Goal: Information Seeking & Learning: Find specific page/section

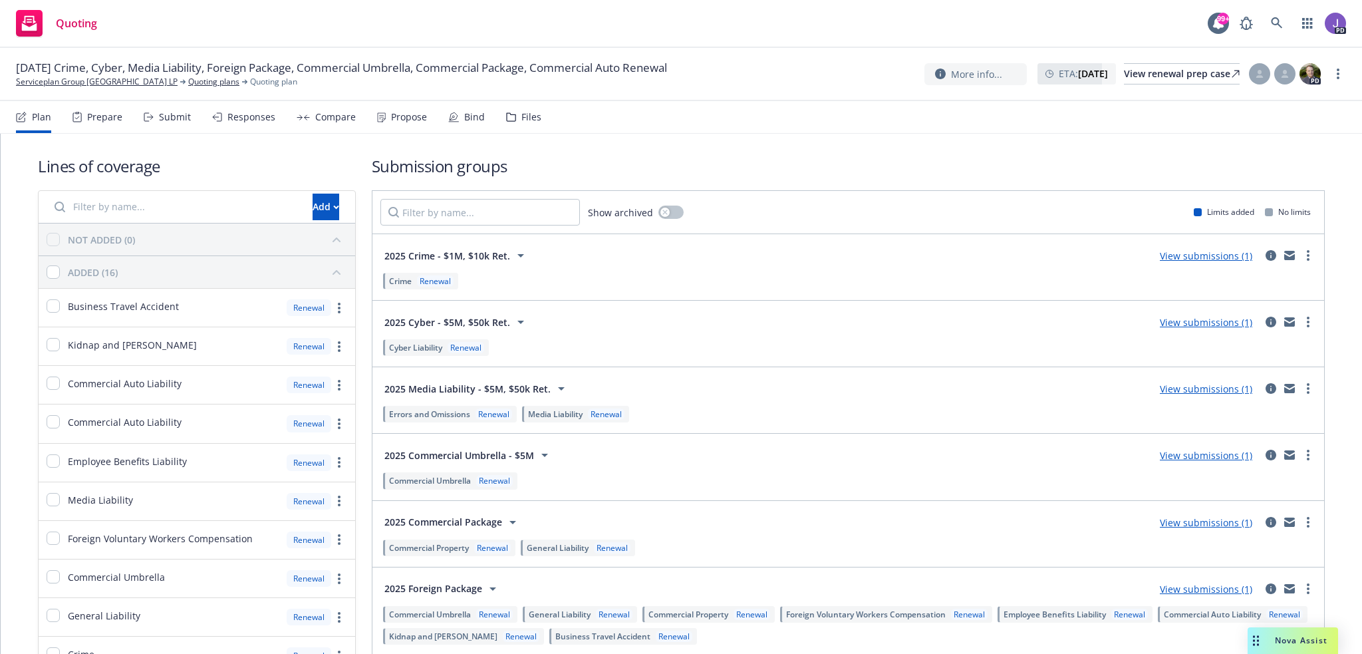
click at [1280, 637] on span "Nova Assist" at bounding box center [1301, 640] width 53 height 11
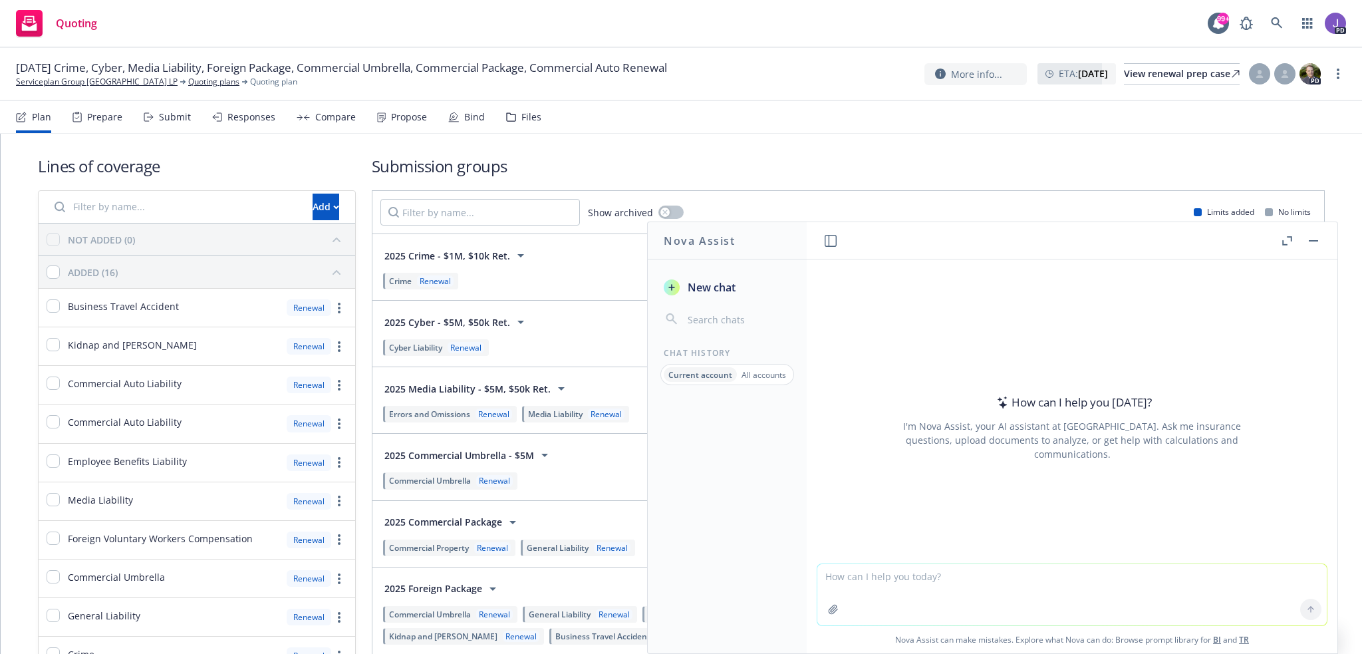
click at [976, 587] on textarea at bounding box center [1072, 594] width 510 height 61
paste textarea "MPL"
type textarea "Please describe MPL insurance coverage."
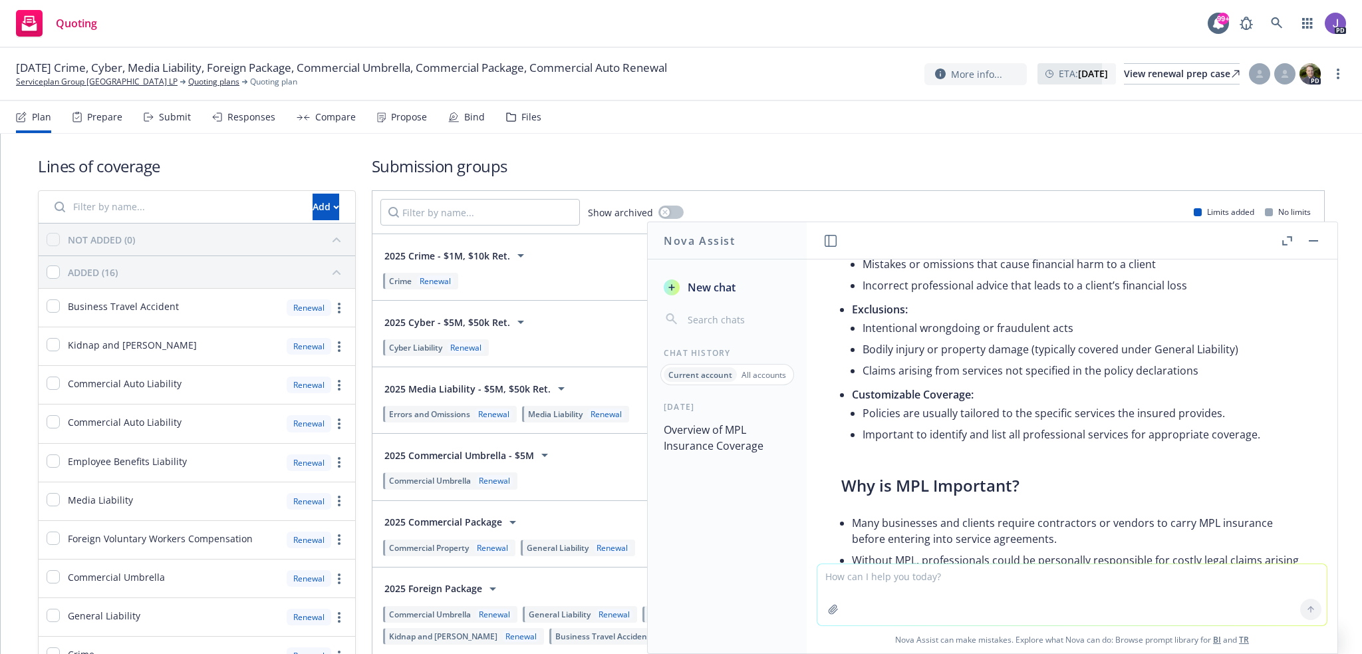
scroll to position [530, 0]
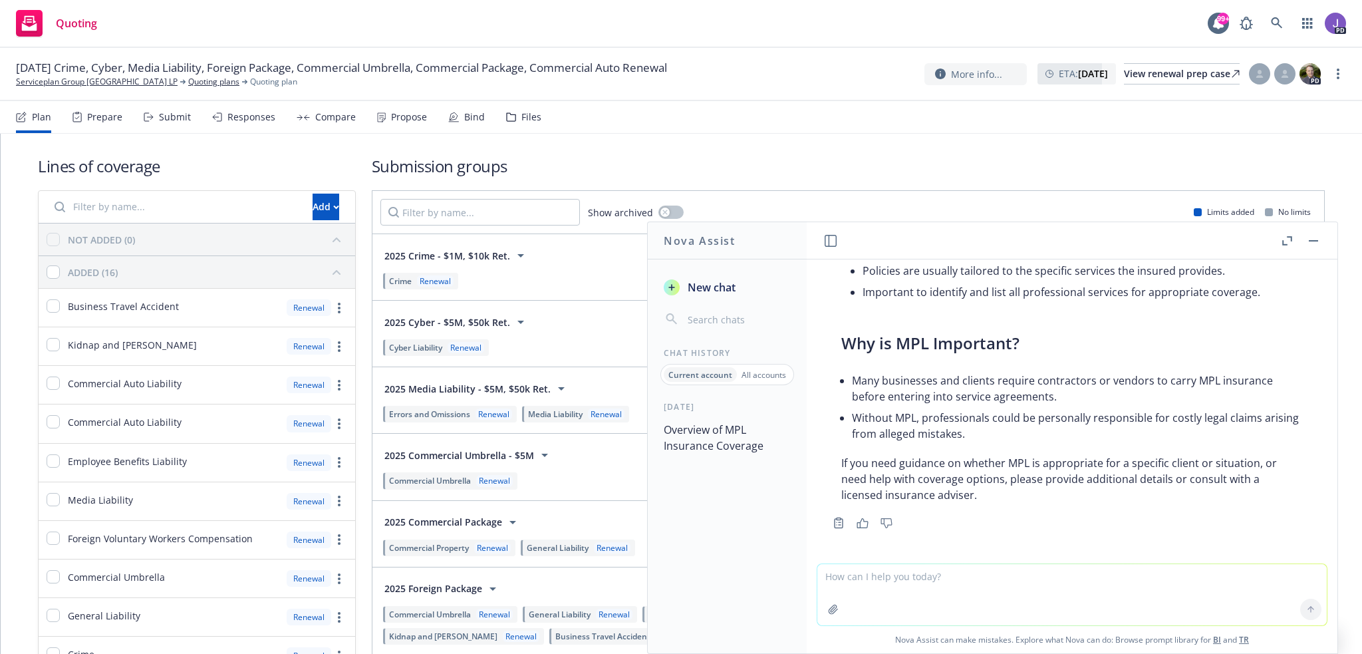
click at [842, 579] on textarea at bounding box center [1072, 594] width 510 height 61
paste textarea "Business Travel Accident"
type textarea "Business Travel Accident"
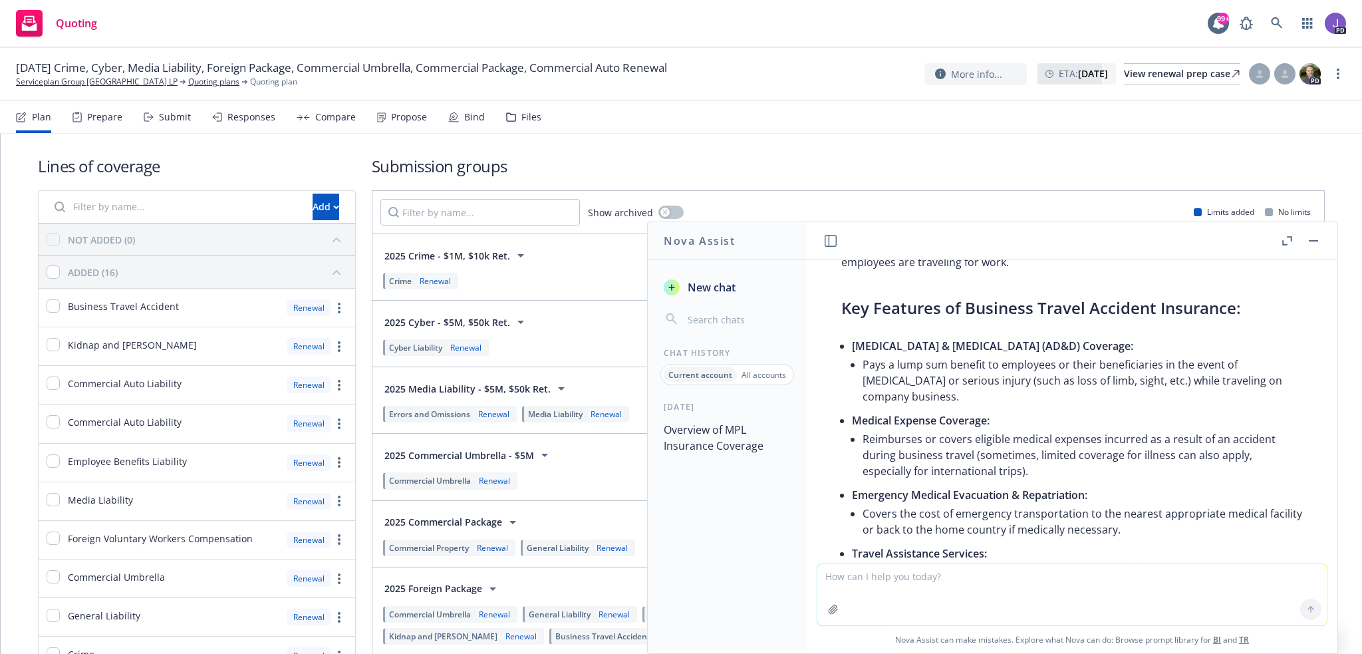
scroll to position [950, 0]
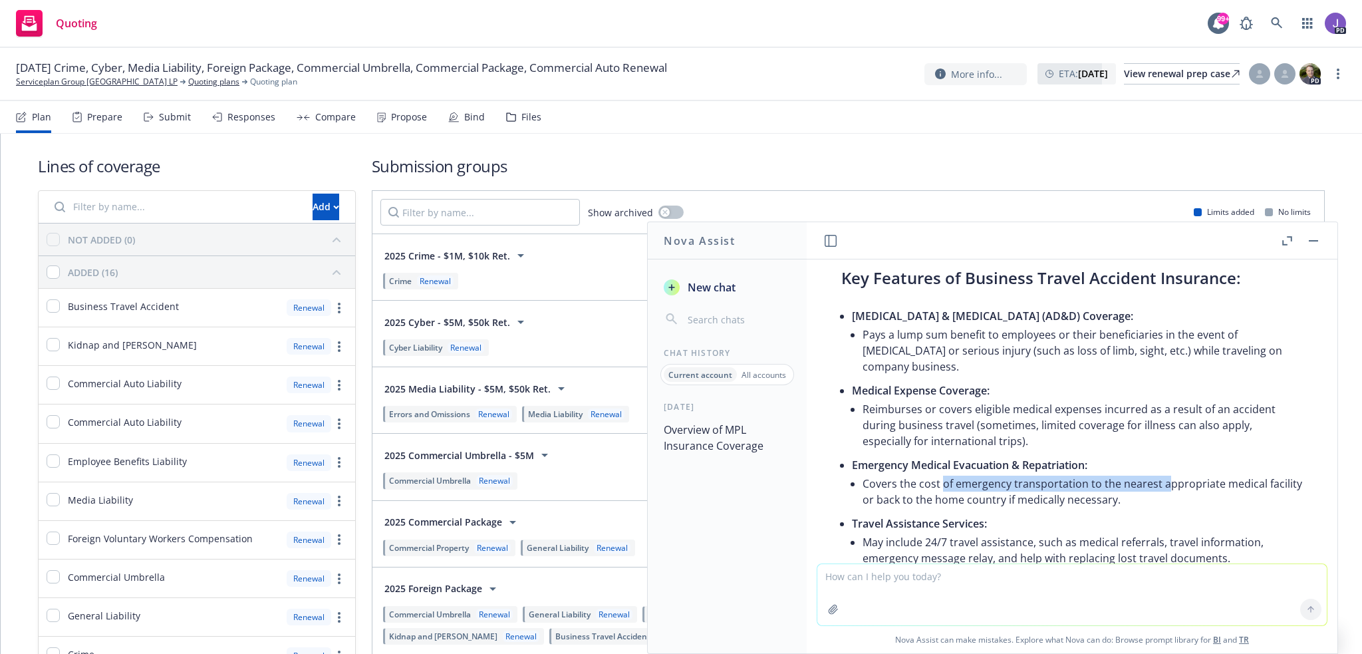
drag, startPoint x: 945, startPoint y: 483, endPoint x: 1163, endPoint y: 486, distance: 218.9
click at [1163, 486] on li "Covers the cost of emergency transportation to the nearest appropriate medical …" at bounding box center [1083, 491] width 440 height 37
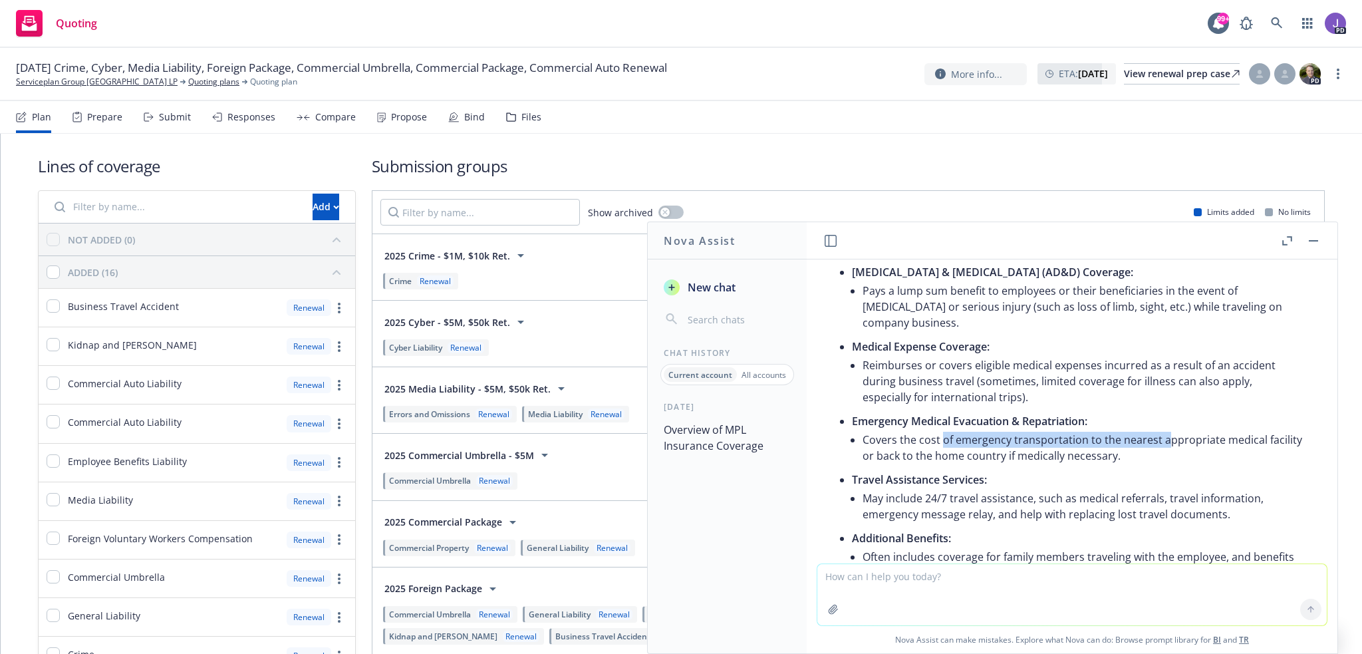
scroll to position [1016, 0]
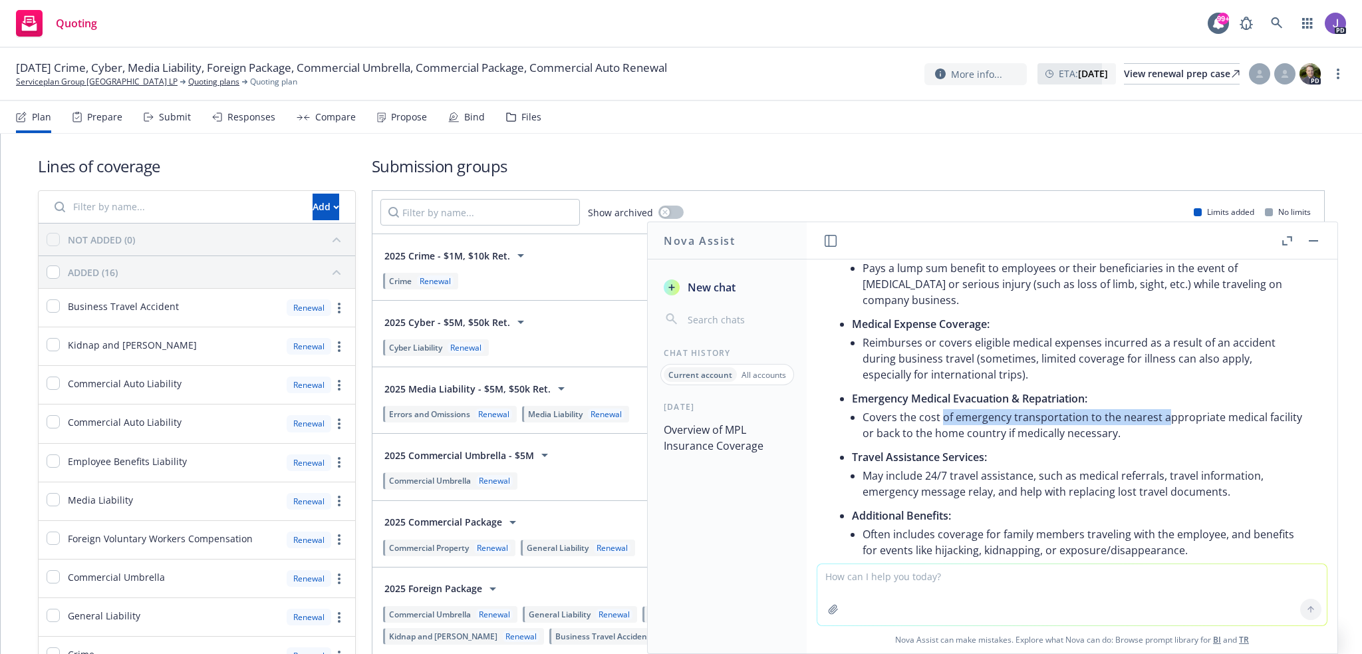
click at [968, 416] on li "Covers the cost of emergency transportation to the nearest appropriate medical …" at bounding box center [1083, 424] width 440 height 37
drag, startPoint x: 942, startPoint y: 432, endPoint x: 1113, endPoint y: 441, distance: 171.9
click at [1113, 441] on li "Covers the cost of emergency transportation to the nearest appropriate medical …" at bounding box center [1083, 424] width 440 height 37
drag, startPoint x: 1028, startPoint y: 414, endPoint x: 1068, endPoint y: 420, distance: 39.7
click at [1068, 420] on li "Covers the cost of emergency transportation to the nearest appropriate medical …" at bounding box center [1083, 424] width 440 height 37
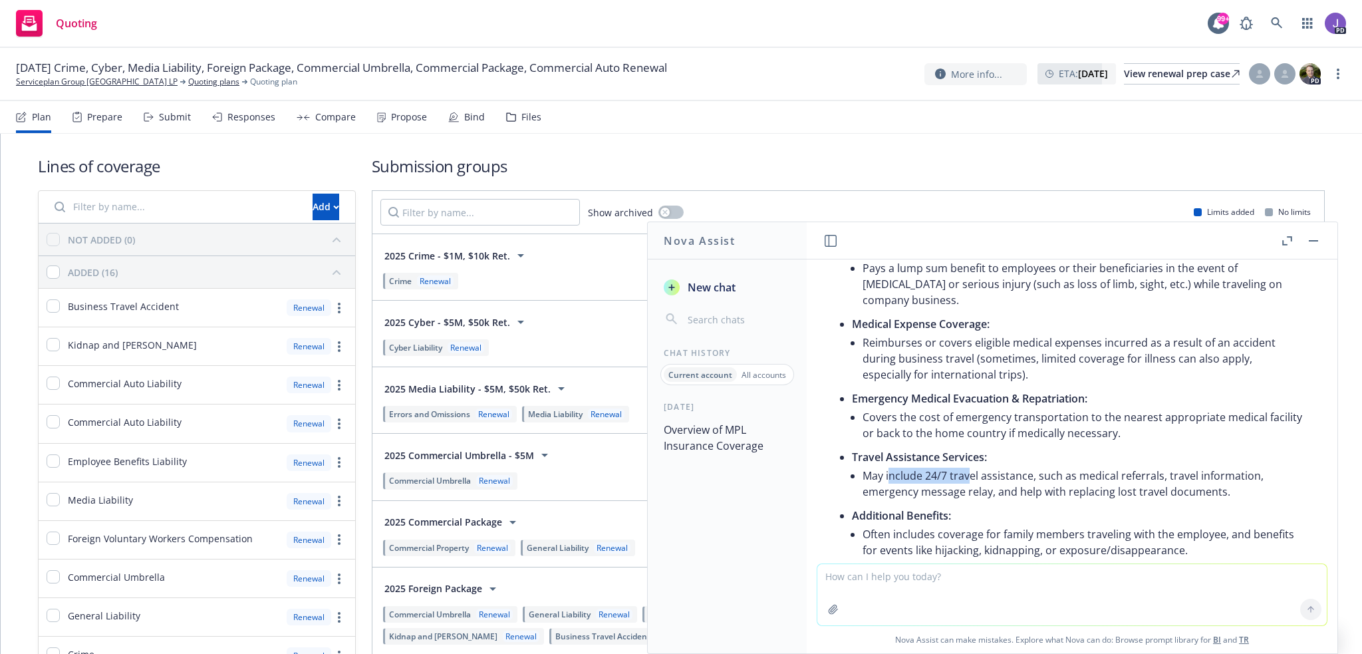
drag, startPoint x: 889, startPoint y: 476, endPoint x: 968, endPoint y: 475, distance: 79.2
click at [970, 475] on li "May include 24/7 travel assistance, such as medical referrals, travel informati…" at bounding box center [1083, 483] width 440 height 37
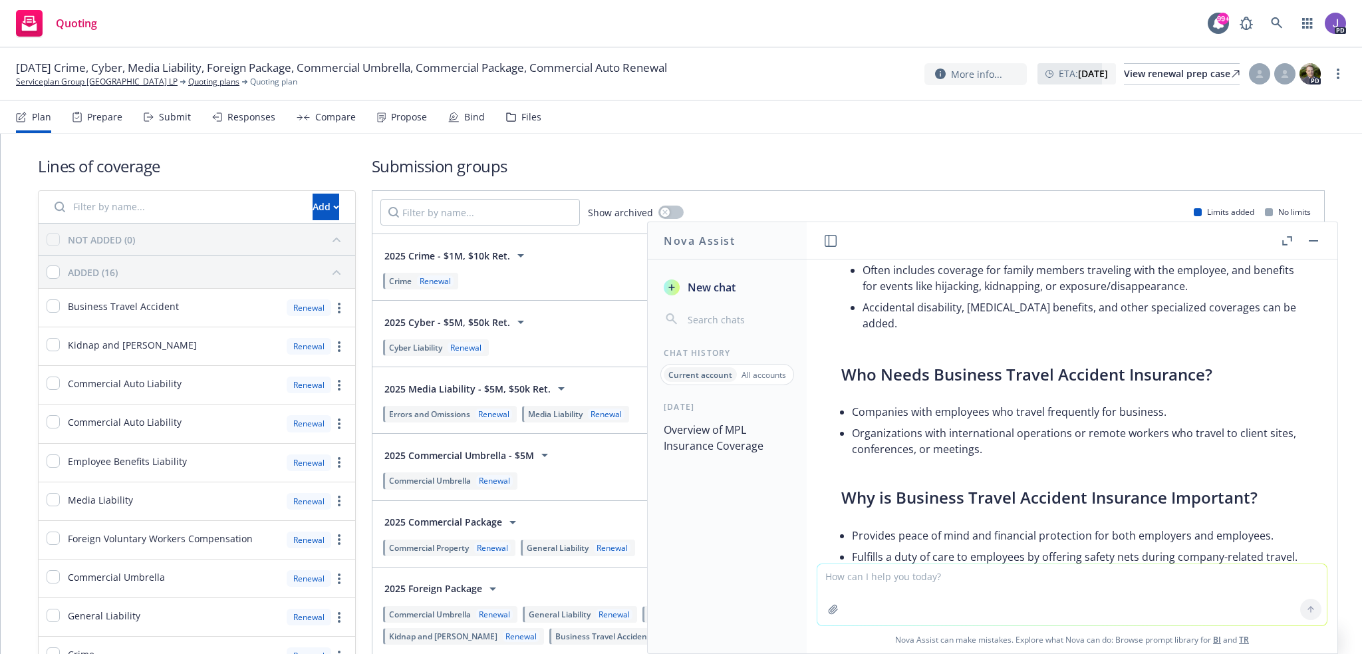
scroll to position [1282, 0]
drag, startPoint x: 1014, startPoint y: 393, endPoint x: 1130, endPoint y: 392, distance: 115.7
click at [1130, 399] on li "Companies with employees who travel frequently for business." at bounding box center [1077, 409] width 451 height 21
drag, startPoint x: 851, startPoint y: 396, endPoint x: 1159, endPoint y: 396, distance: 308.0
click at [1159, 399] on li "Companies with employees who travel frequently for business." at bounding box center [1077, 409] width 451 height 21
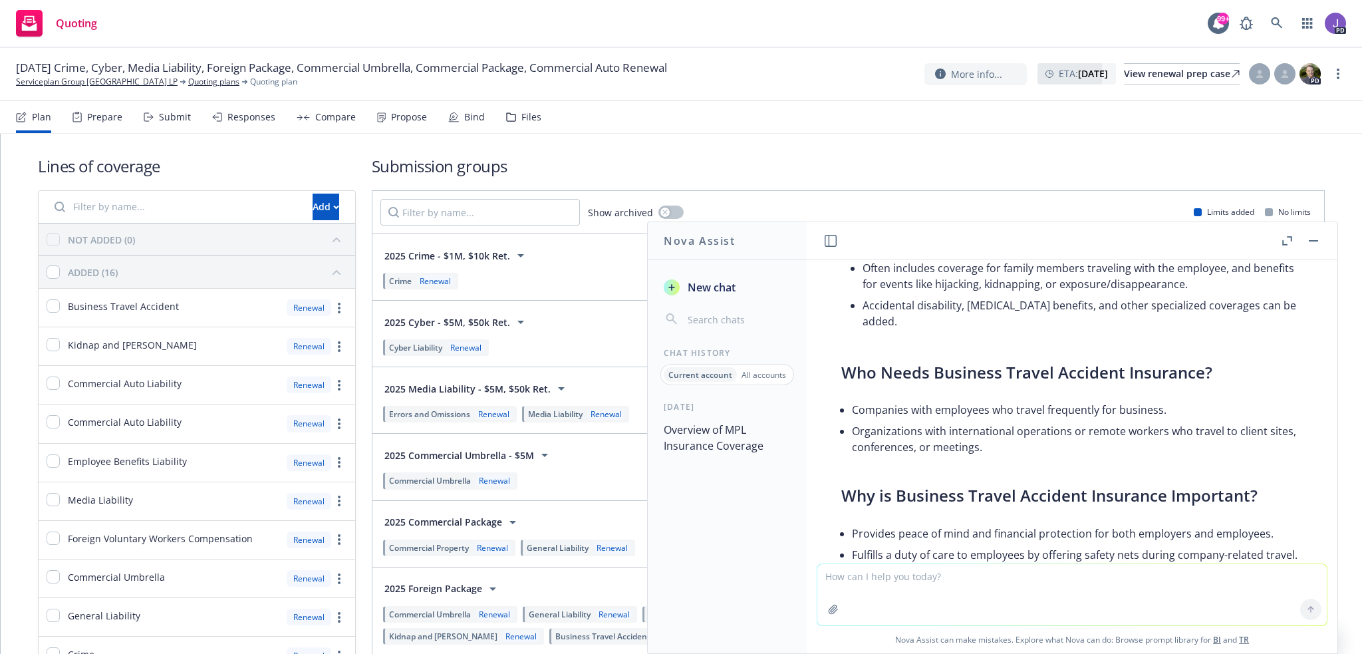
click at [1161, 399] on li "Companies with employees who travel frequently for business." at bounding box center [1077, 409] width 451 height 21
drag, startPoint x: 883, startPoint y: 393, endPoint x: 1025, endPoint y: 391, distance: 141.7
click at [1025, 399] on li "Companies with employees who travel frequently for business." at bounding box center [1077, 409] width 451 height 21
click at [1078, 399] on li "Companies with employees who travel frequently for business." at bounding box center [1077, 409] width 451 height 21
drag, startPoint x: 1105, startPoint y: 392, endPoint x: 1029, endPoint y: 394, distance: 76.5
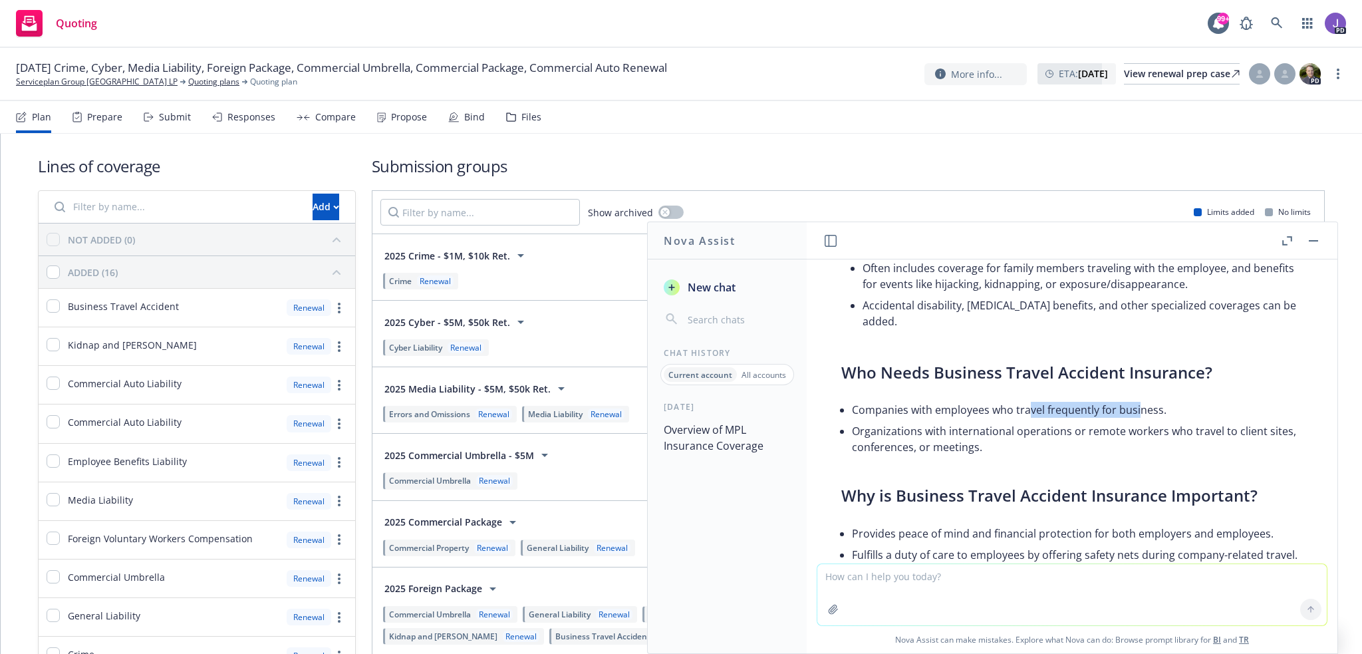
click at [1029, 399] on li "Companies with employees who travel frequently for business." at bounding box center [1077, 409] width 451 height 21
click at [1002, 399] on li "Companies with employees who travel frequently for business." at bounding box center [1077, 409] width 451 height 21
drag, startPoint x: 875, startPoint y: 412, endPoint x: 994, endPoint y: 422, distance: 119.5
click at [994, 422] on li "Organizations with international operations or remote workers who travel to cli…" at bounding box center [1077, 438] width 451 height 37
drag, startPoint x: 870, startPoint y: 428, endPoint x: 982, endPoint y: 433, distance: 111.9
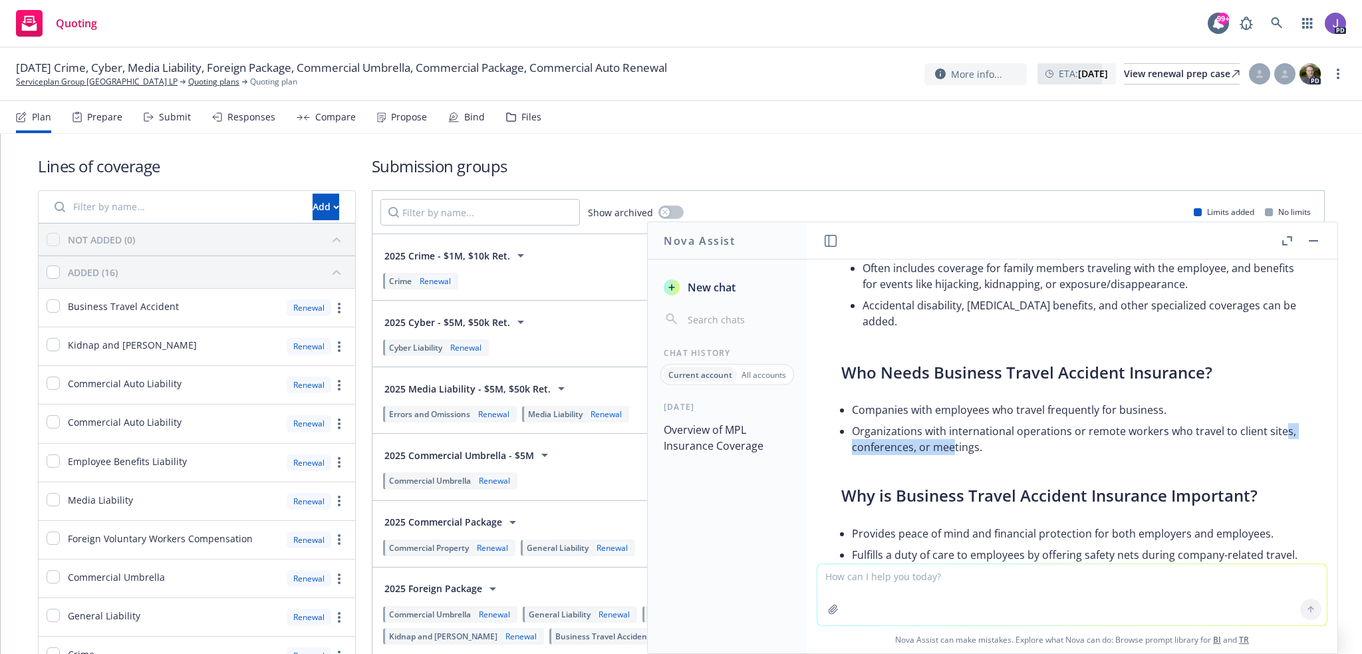
click at [982, 433] on li "Organizations with international operations or remote workers who travel to cli…" at bounding box center [1077, 438] width 451 height 37
click at [1018, 430] on li "Organizations with international operations or remote workers who travel to cli…" at bounding box center [1077, 438] width 451 height 37
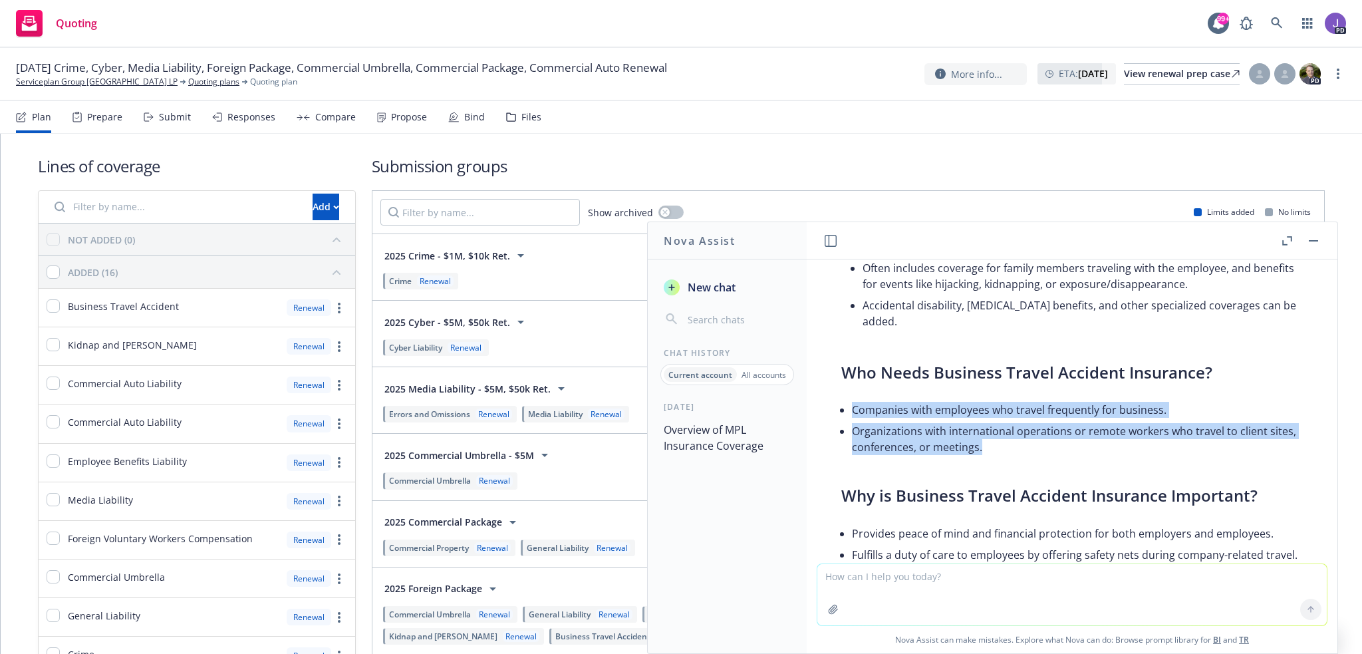
drag, startPoint x: 901, startPoint y: 425, endPoint x: 850, endPoint y: 392, distance: 60.5
click at [850, 392] on div "Business Travel Accident (BTA) insurance is a specialized type of group coverag…" at bounding box center [1072, 297] width 488 height 919
click at [972, 420] on li "Organizations with international operations or remote workers who travel to cli…" at bounding box center [1077, 438] width 451 height 37
click at [1019, 422] on li "Organizations with international operations or remote workers who travel to cli…" at bounding box center [1077, 438] width 451 height 37
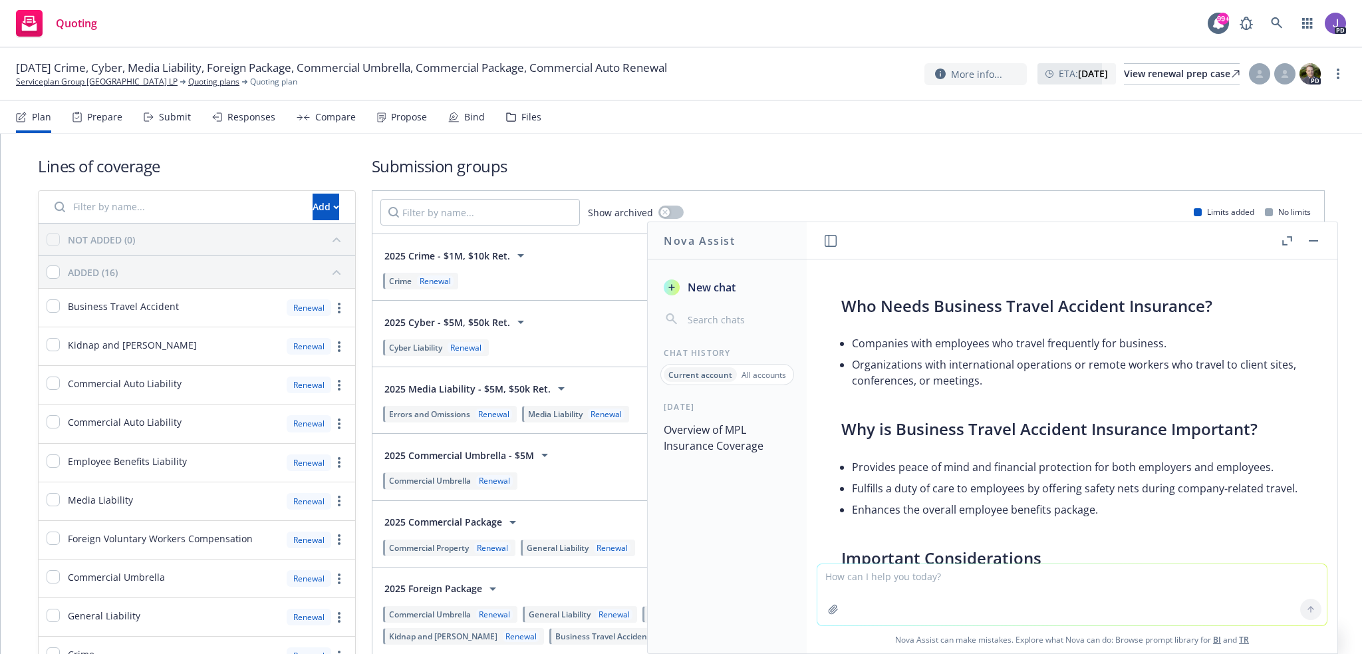
scroll to position [1415, 0]
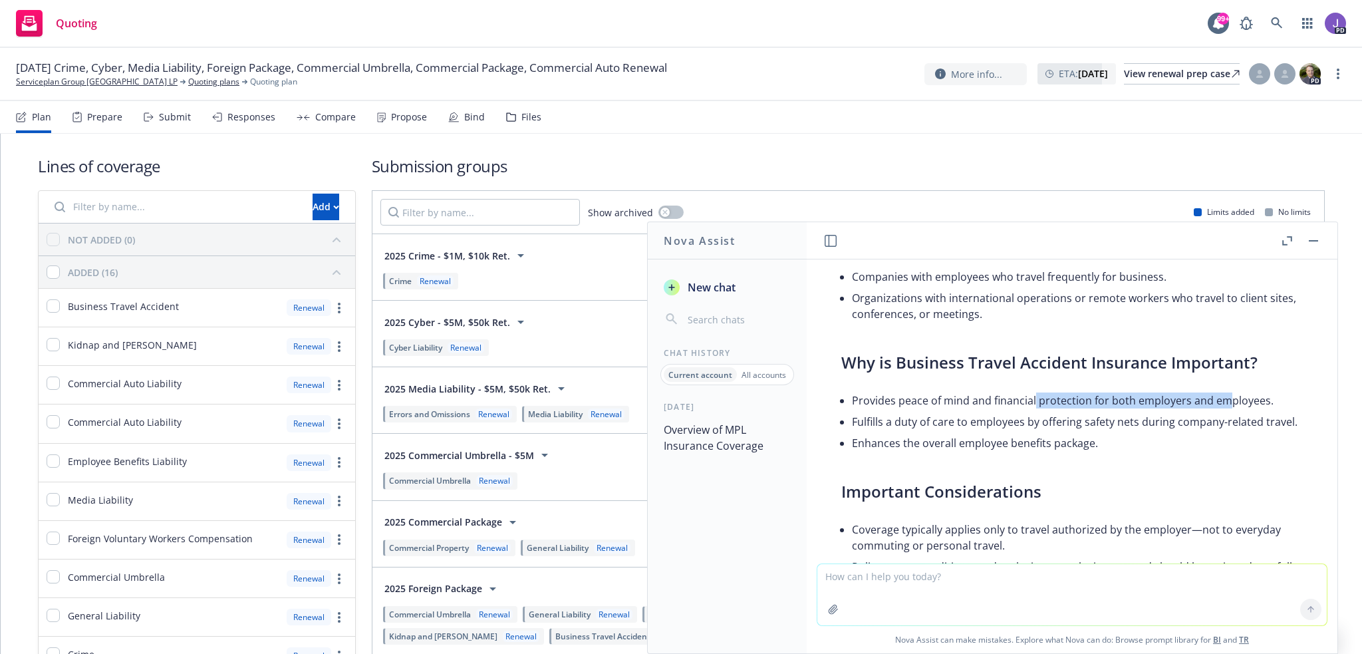
drag, startPoint x: 1033, startPoint y: 380, endPoint x: 1229, endPoint y: 388, distance: 196.4
click at [1229, 390] on li "Provides peace of mind and financial protection for both employers and employee…" at bounding box center [1077, 400] width 451 height 21
drag, startPoint x: 884, startPoint y: 407, endPoint x: 920, endPoint y: 409, distance: 36.0
click at [920, 411] on li "Fulfills a duty of care to employees by offering safety nets during company-rel…" at bounding box center [1077, 421] width 451 height 21
click at [968, 442] on li "Enhances the overall employee benefits package." at bounding box center [1077, 442] width 451 height 21
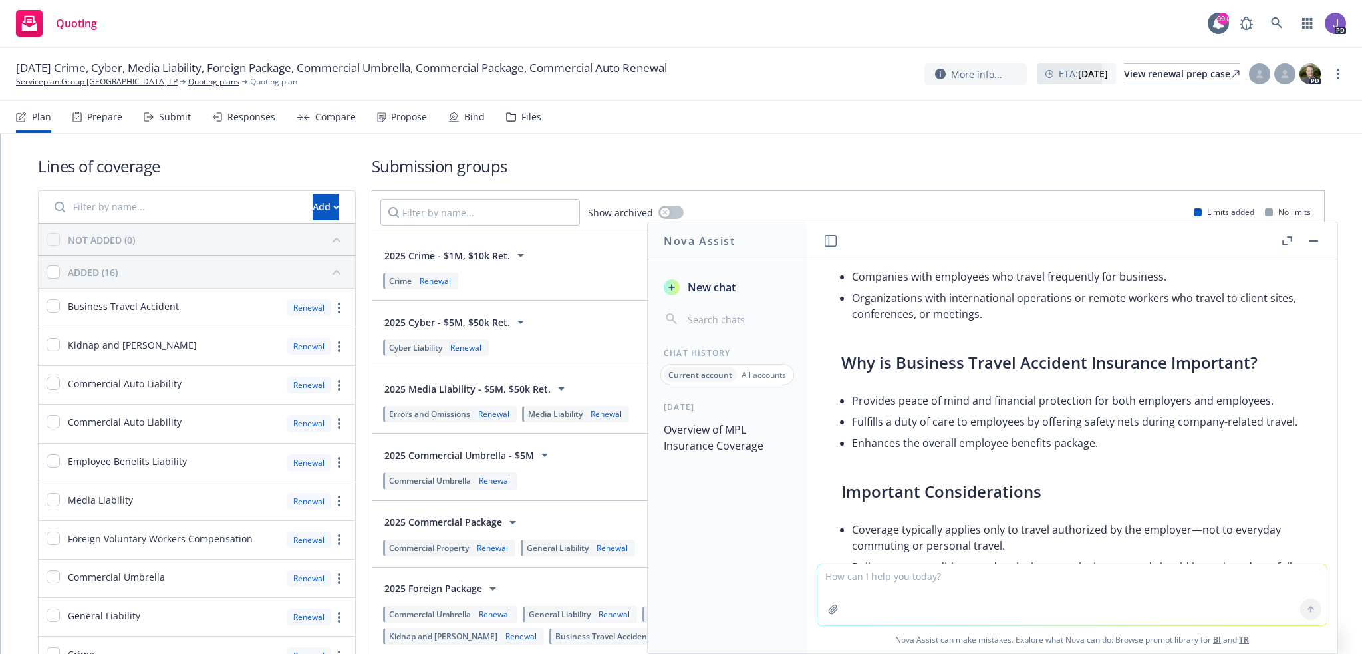
scroll to position [1548, 0]
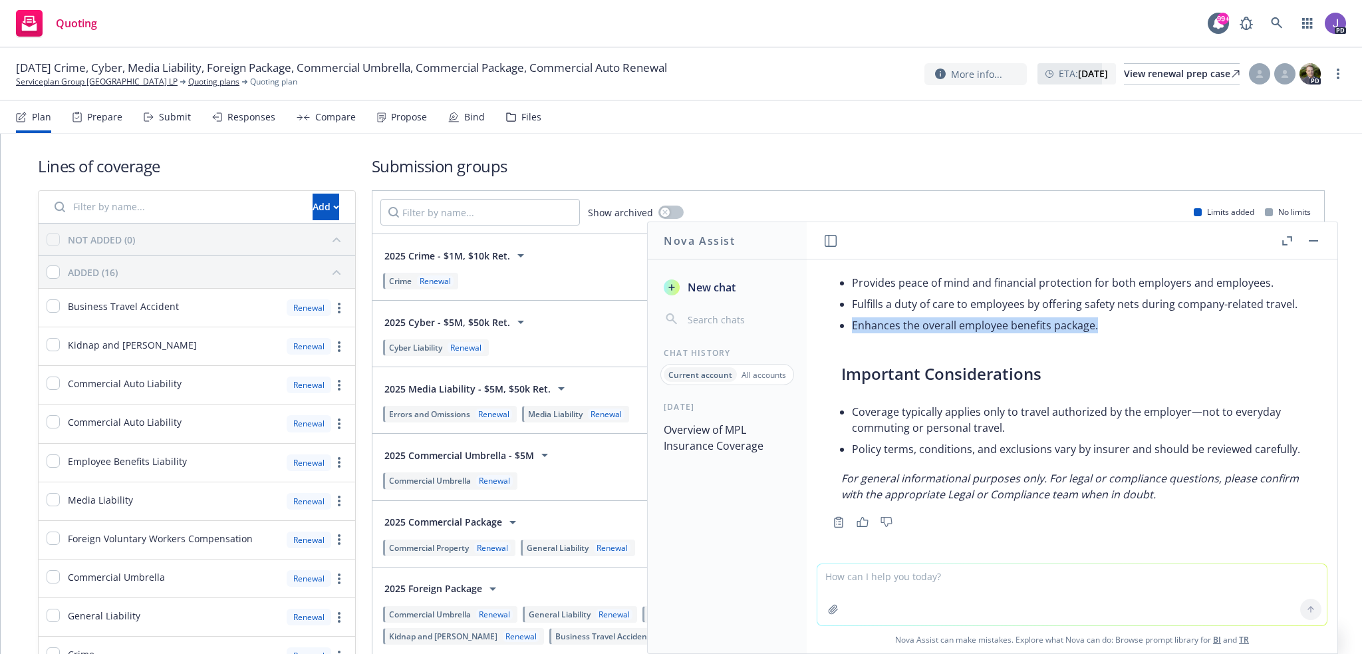
drag, startPoint x: 851, startPoint y: 309, endPoint x: 1113, endPoint y: 311, distance: 261.4
click at [1113, 315] on li "Enhances the overall employee benefits package." at bounding box center [1077, 325] width 451 height 21
click at [1012, 315] on li "Enhances the overall employee benefits package." at bounding box center [1077, 325] width 451 height 21
drag, startPoint x: 956, startPoint y: 314, endPoint x: 1094, endPoint y: 314, distance: 137.0
click at [1094, 315] on li "Enhances the overall employee benefits package." at bounding box center [1077, 325] width 451 height 21
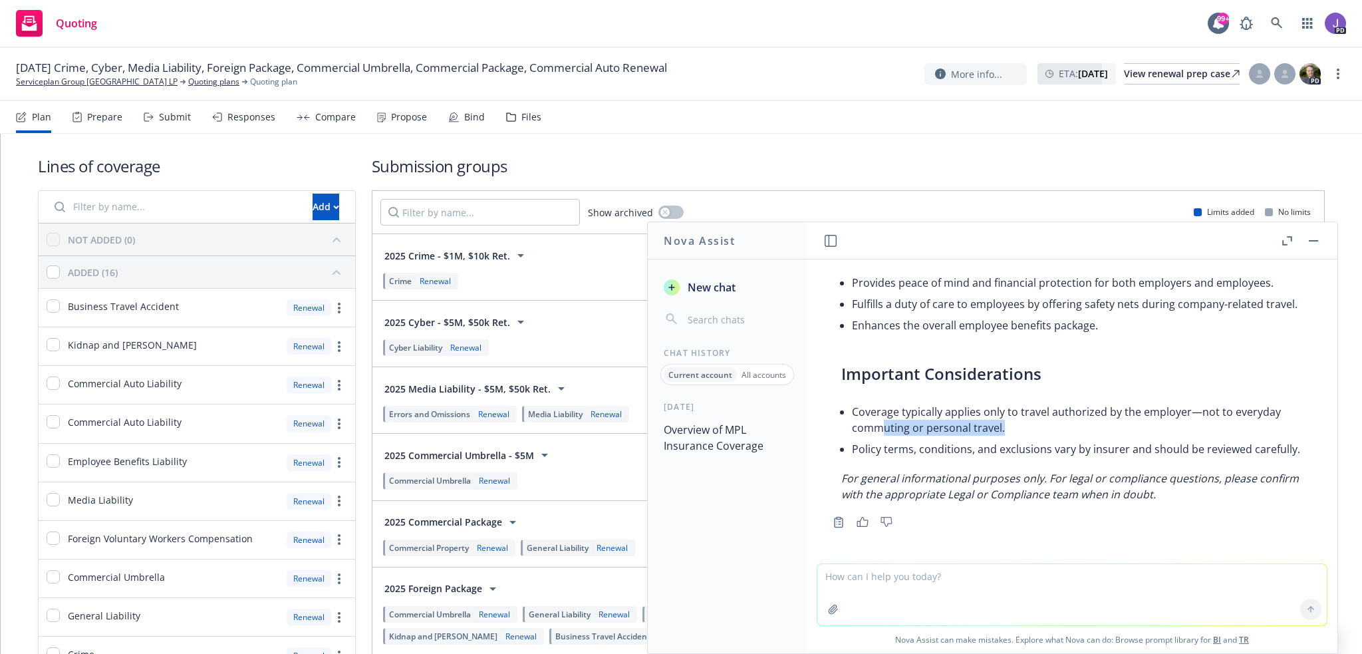
drag, startPoint x: 883, startPoint y: 411, endPoint x: 964, endPoint y: 418, distance: 81.5
click at [1000, 410] on li "Coverage typically applies only to travel authorized by the employer—not to eve…" at bounding box center [1077, 419] width 451 height 37
drag, startPoint x: 859, startPoint y: 432, endPoint x: 996, endPoint y: 428, distance: 137.1
click at [996, 438] on li "Policy terms, conditions, and exclusions vary by insurer and should be reviewed…" at bounding box center [1077, 448] width 451 height 21
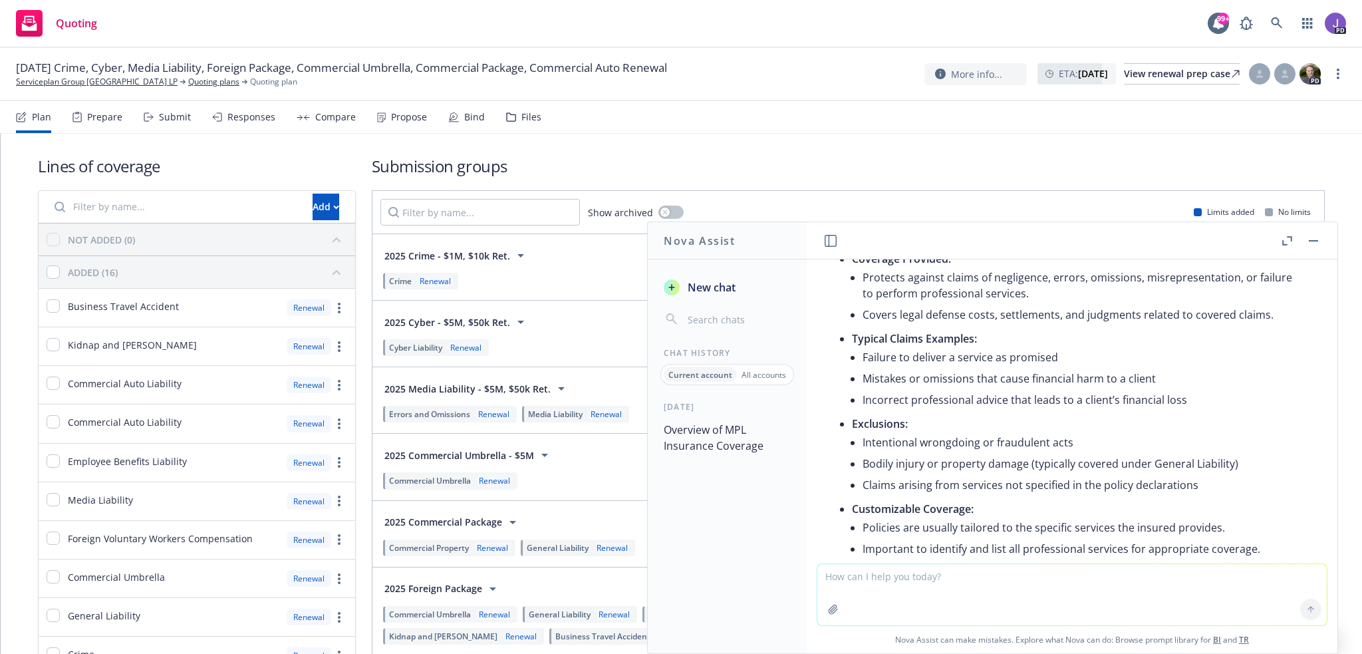
scroll to position [218, 0]
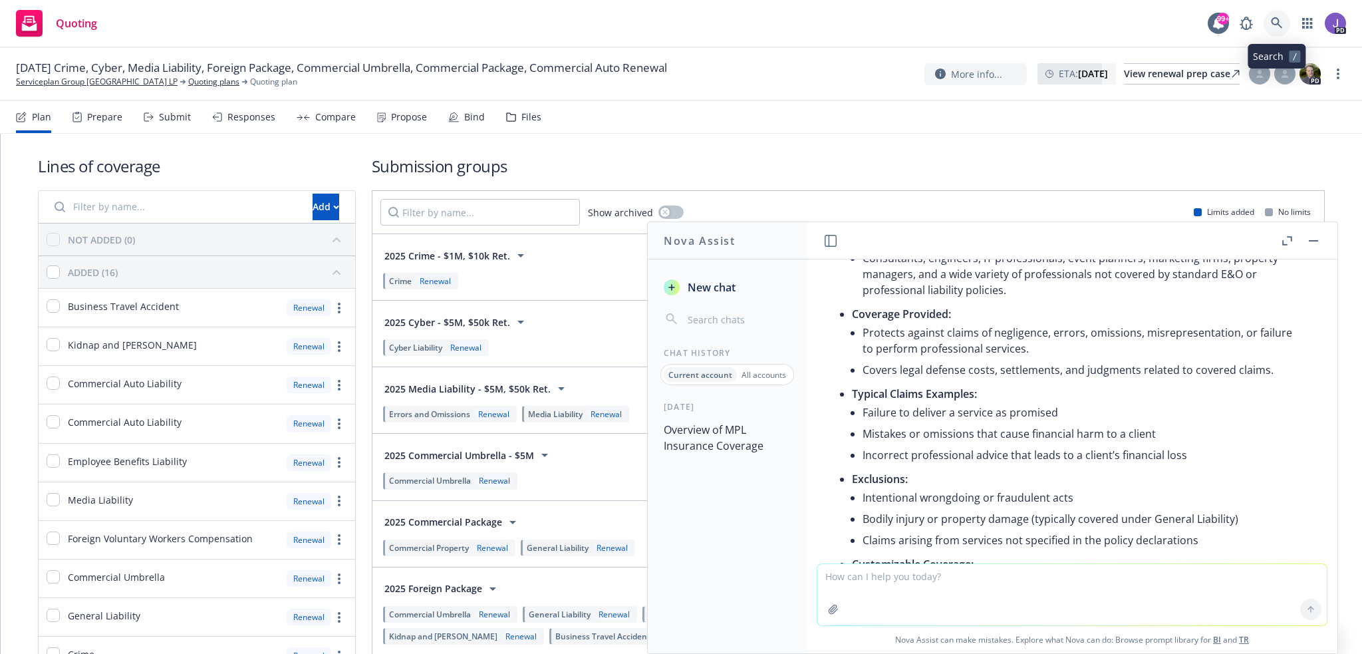
click at [1280, 21] on icon at bounding box center [1277, 23] width 12 height 12
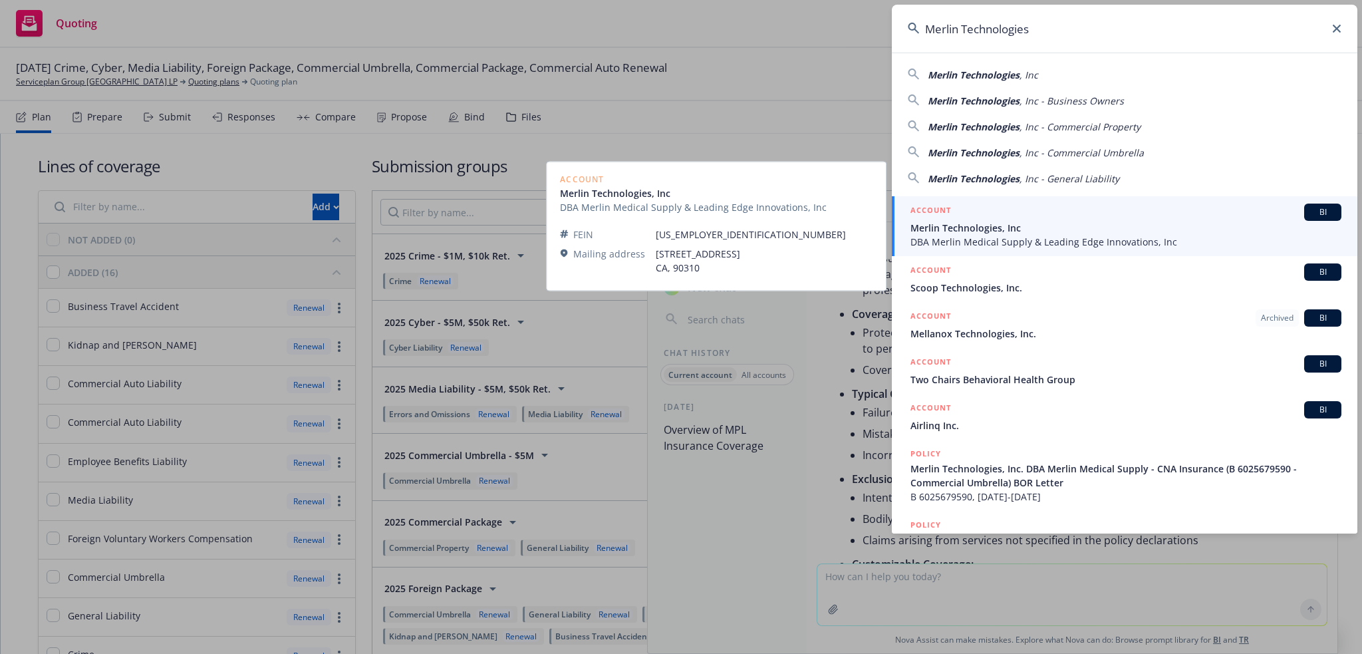
type input "Merlin Technologies"
click at [1018, 229] on span "Merlin Technologies, Inc" at bounding box center [1126, 228] width 431 height 14
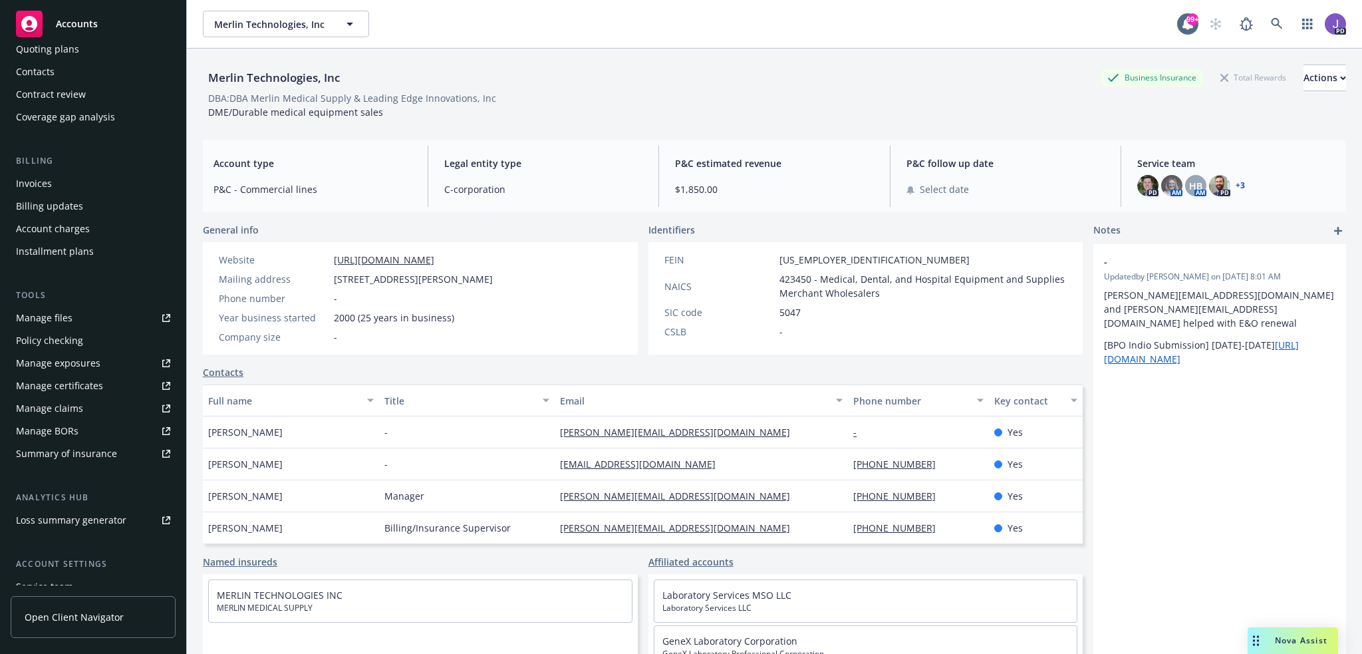
scroll to position [235, 0]
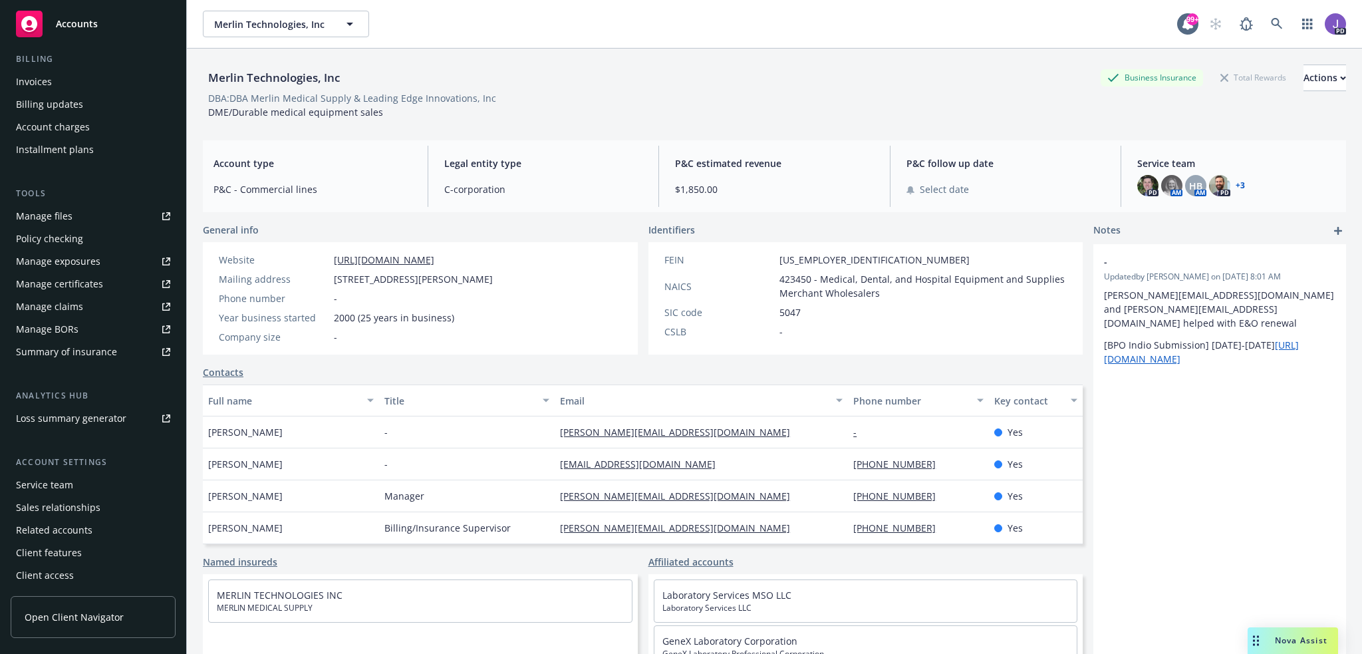
click at [35, 481] on div "Service team" at bounding box center [44, 484] width 57 height 21
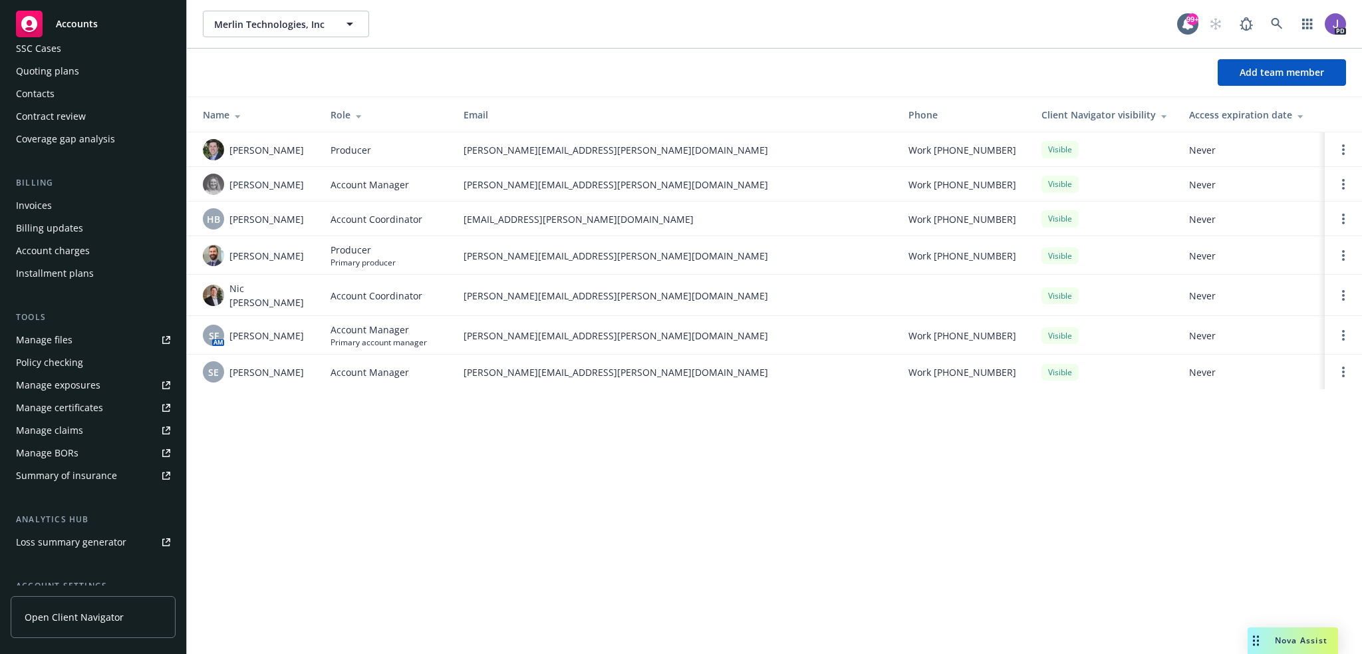
scroll to position [35, 0]
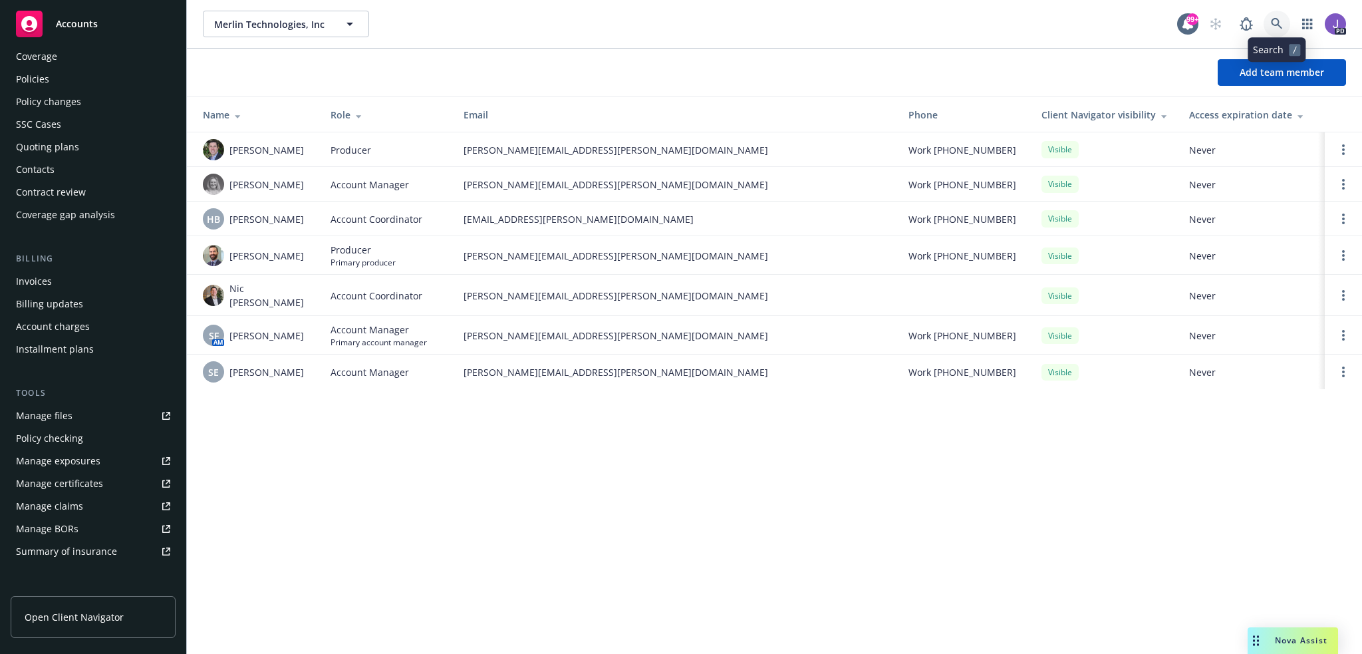
click at [1270, 29] on link at bounding box center [1277, 24] width 27 height 27
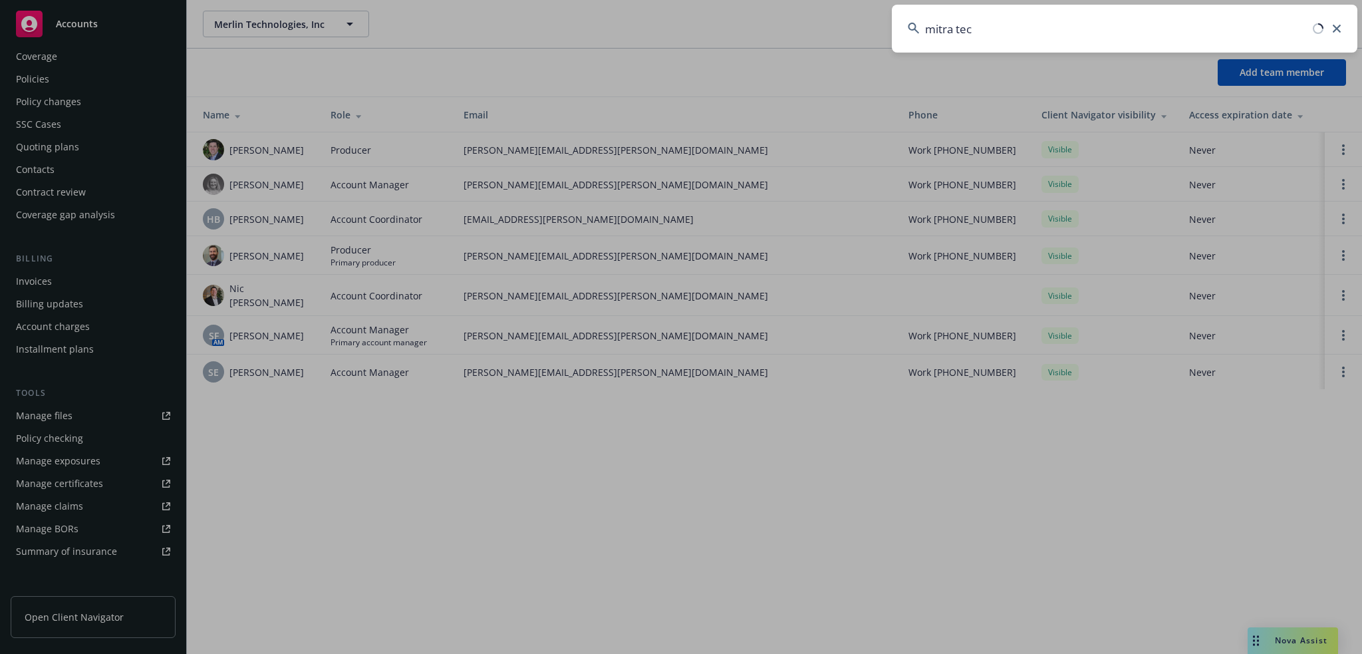
type input "mitra tech"
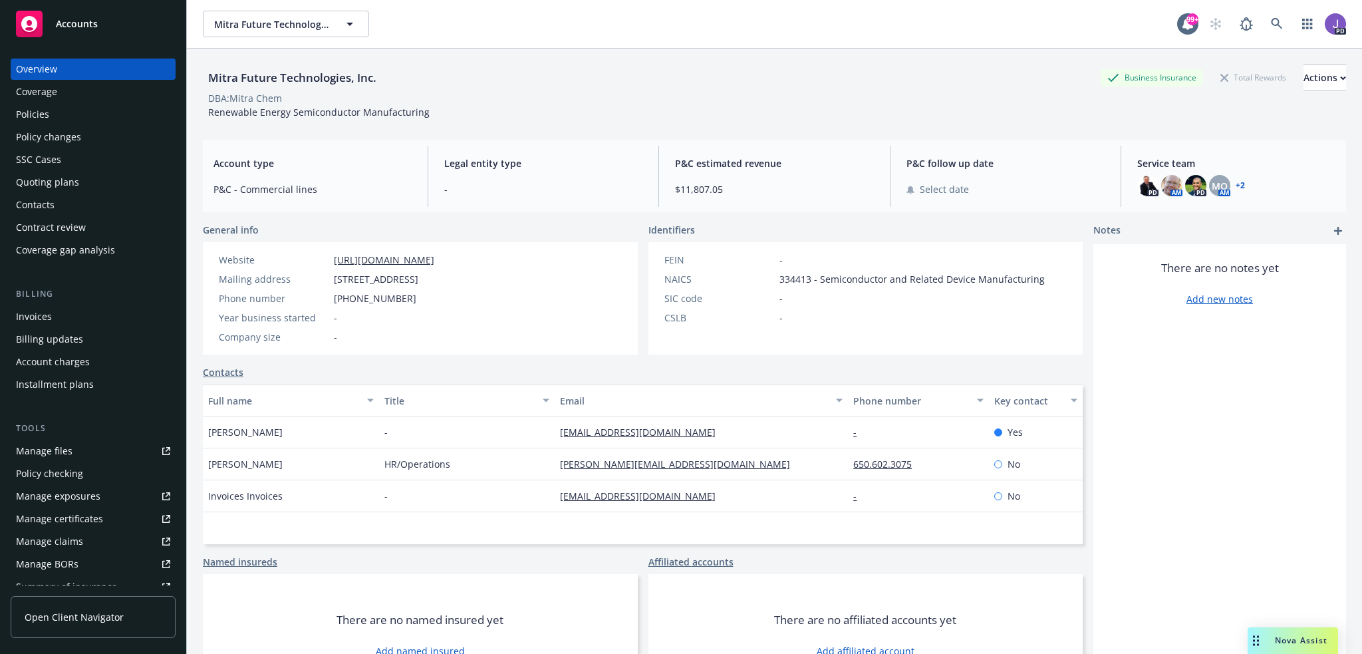
click at [61, 114] on div "Policies" at bounding box center [93, 114] width 154 height 21
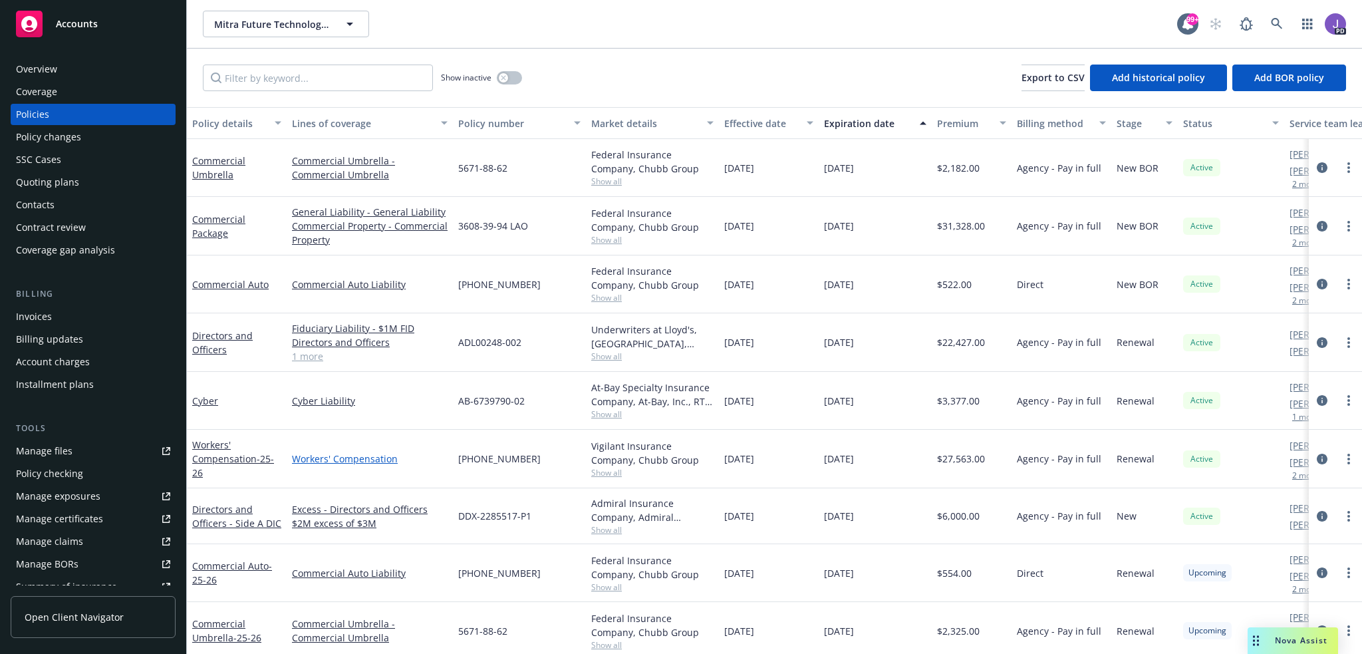
scroll to position [87, 0]
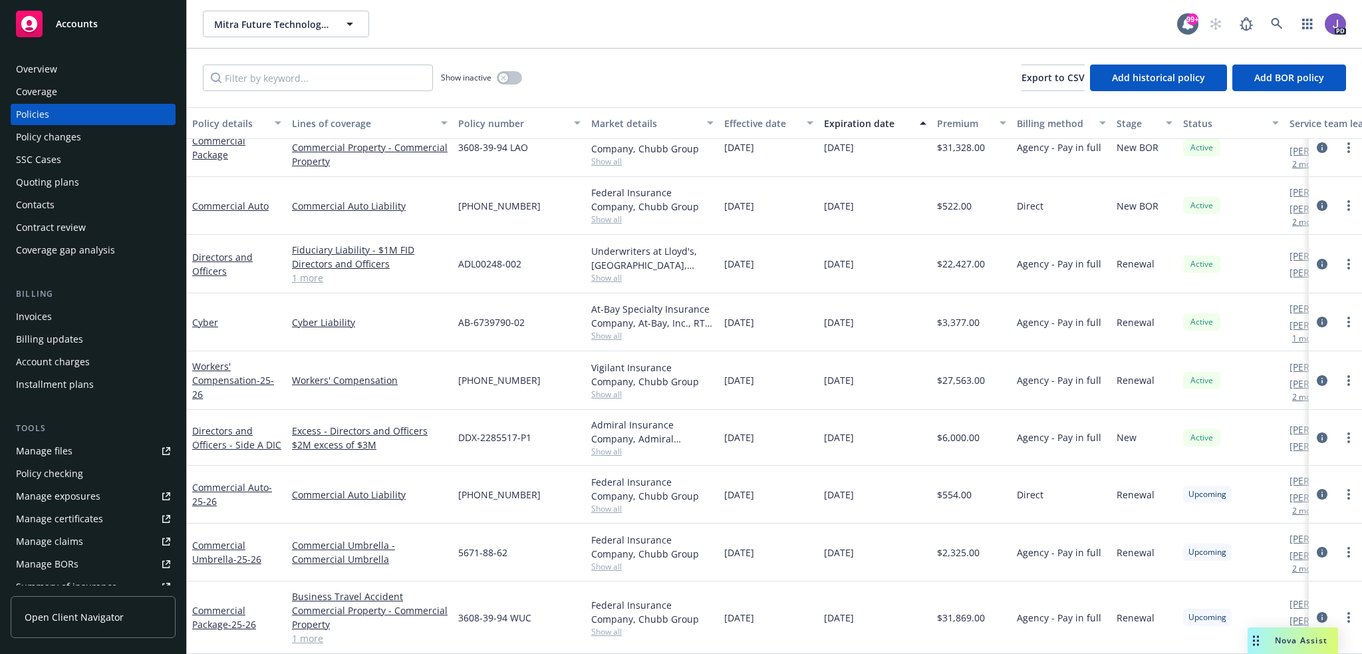
click at [309, 631] on link "1 more" at bounding box center [370, 638] width 156 height 14
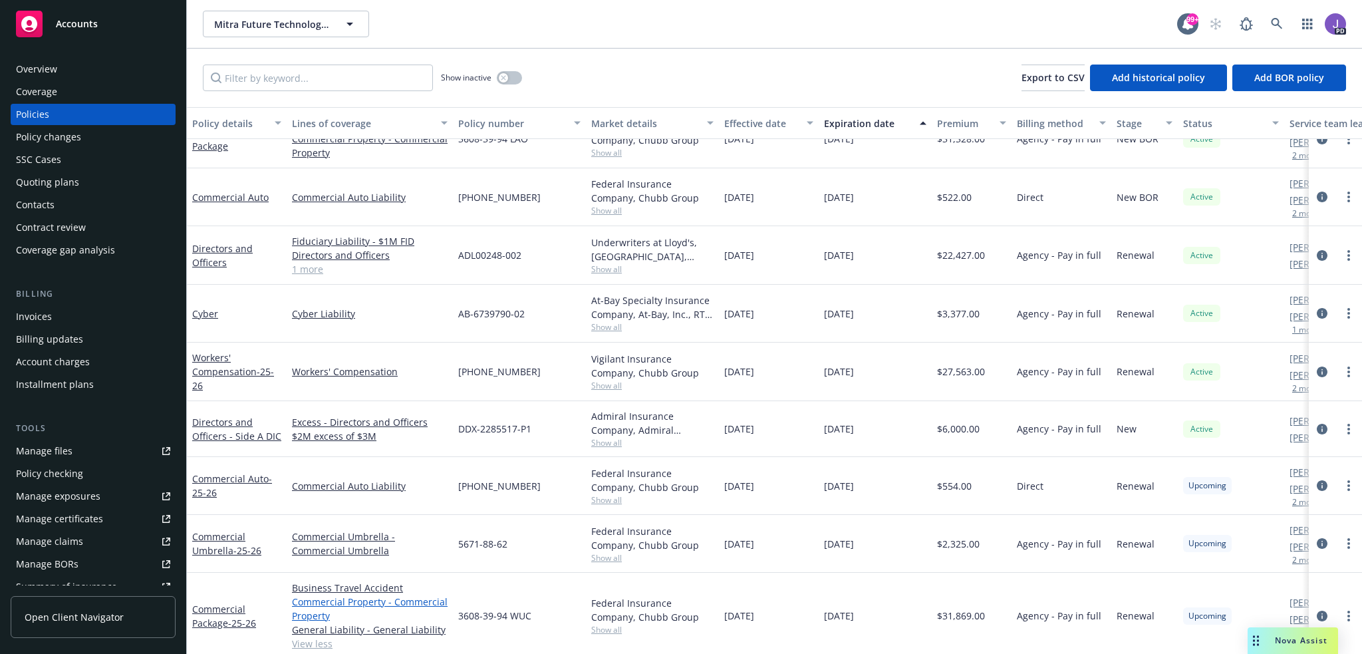
scroll to position [101, 0]
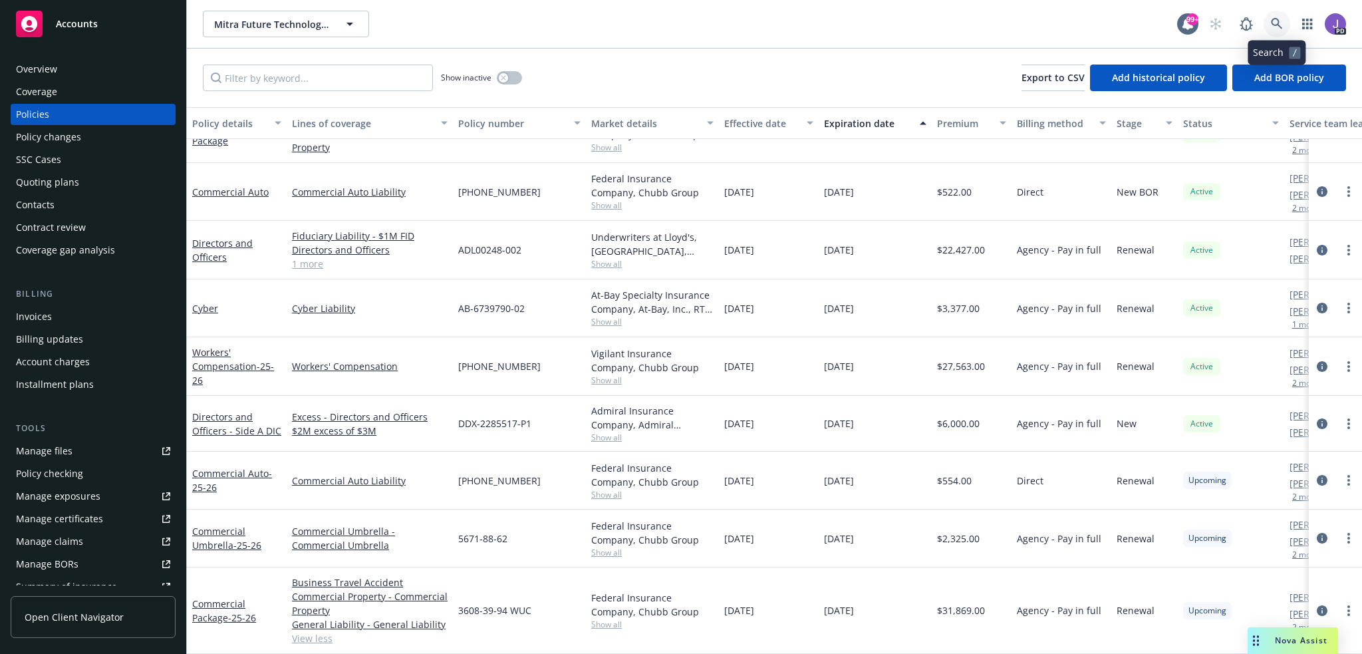
click at [1268, 27] on link at bounding box center [1277, 24] width 27 height 27
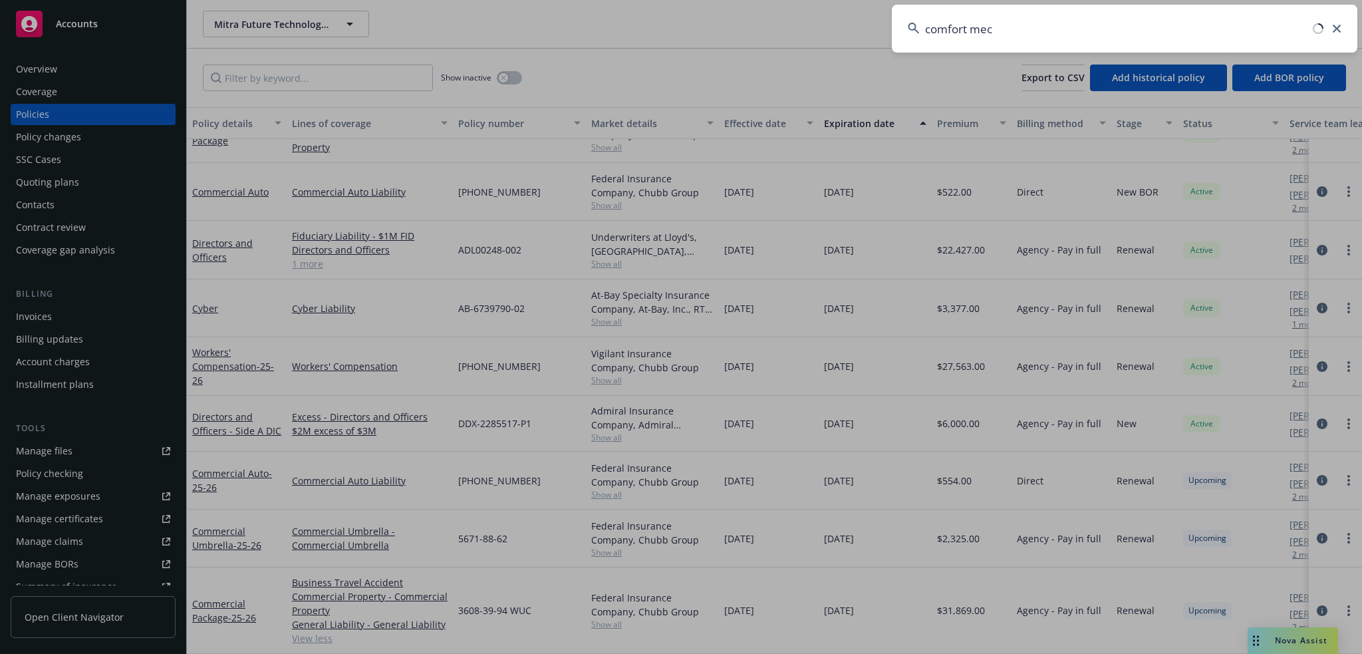
type input "comfort mech"
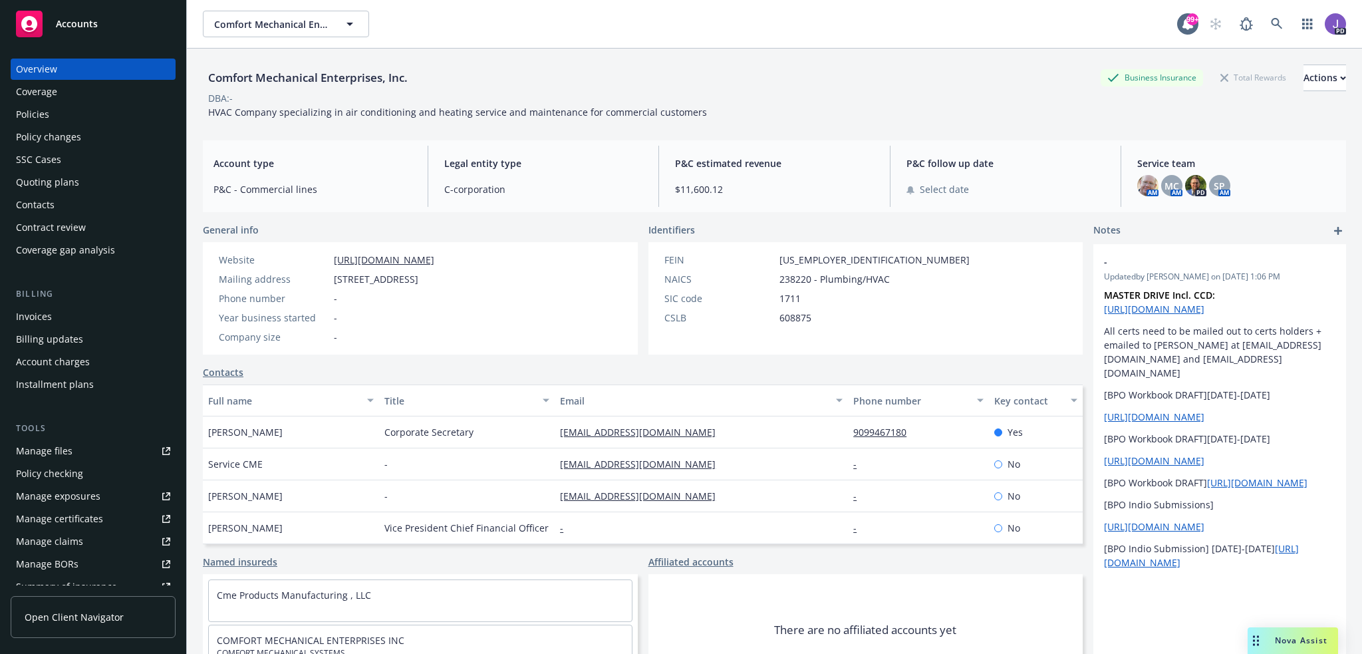
click at [17, 117] on div "Policies" at bounding box center [32, 114] width 33 height 21
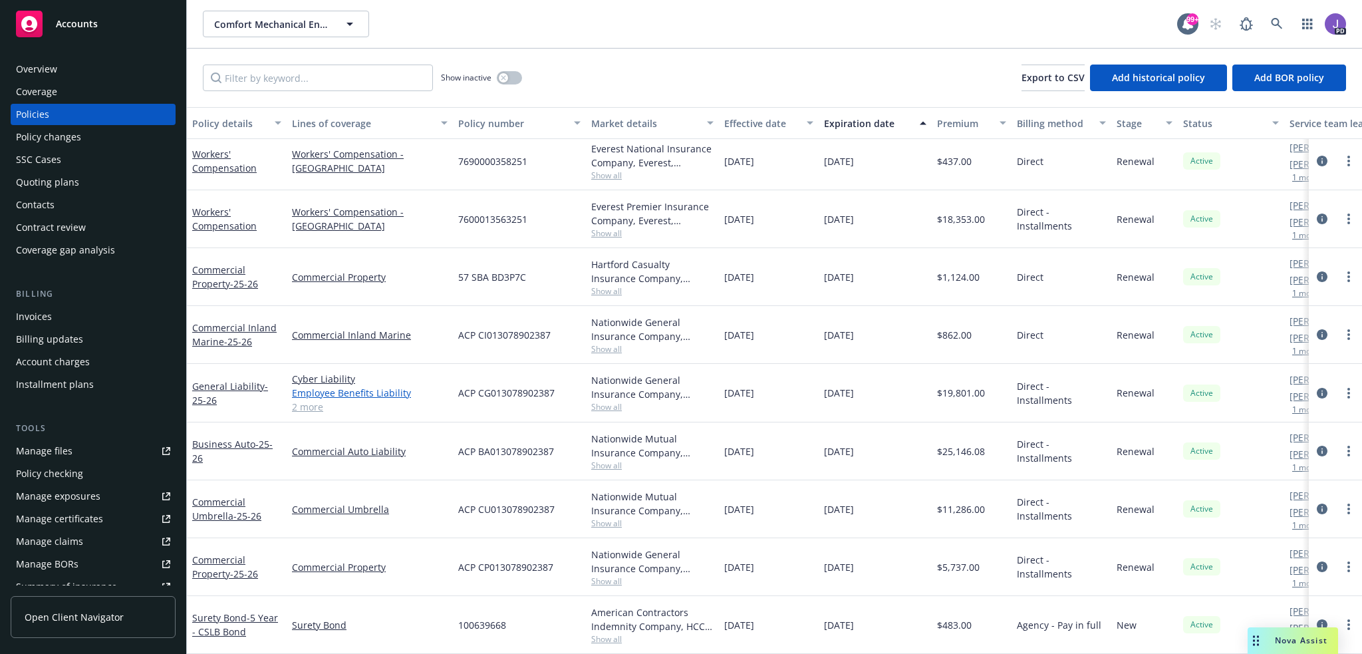
scroll to position [71, 0]
click at [314, 400] on link "2 more" at bounding box center [370, 407] width 156 height 14
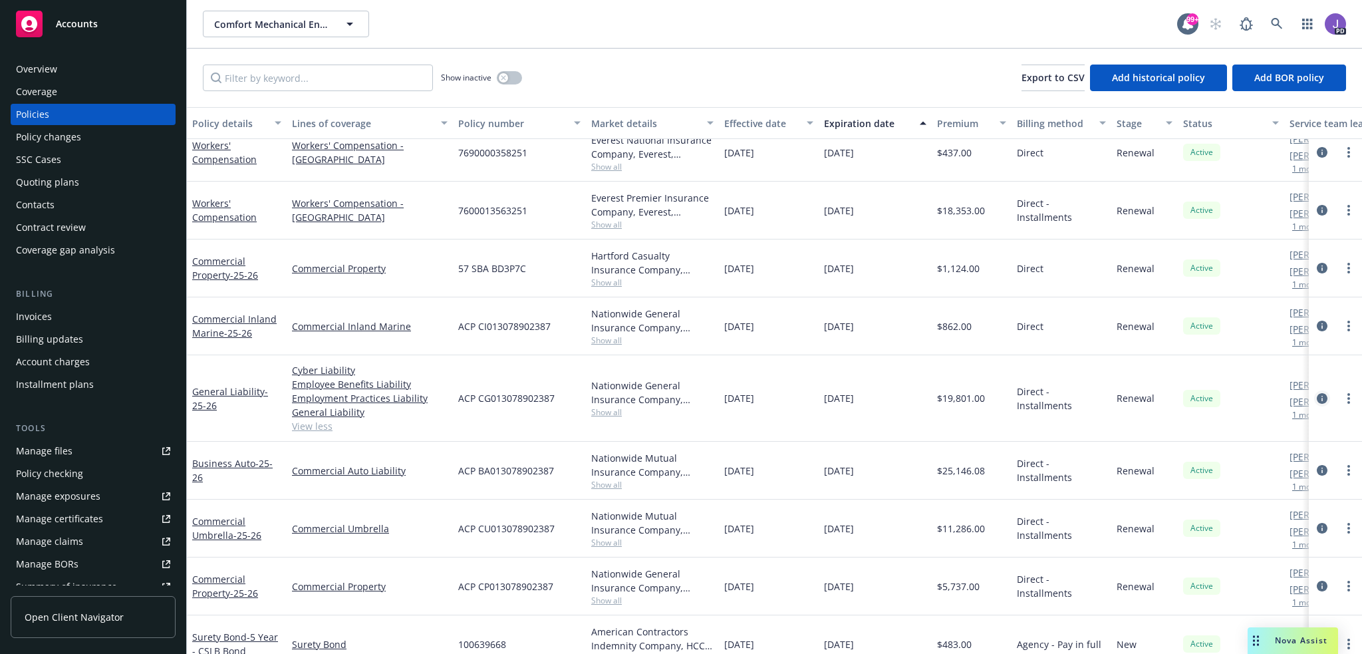
click at [1317, 398] on icon "circleInformation" at bounding box center [1322, 398] width 11 height 11
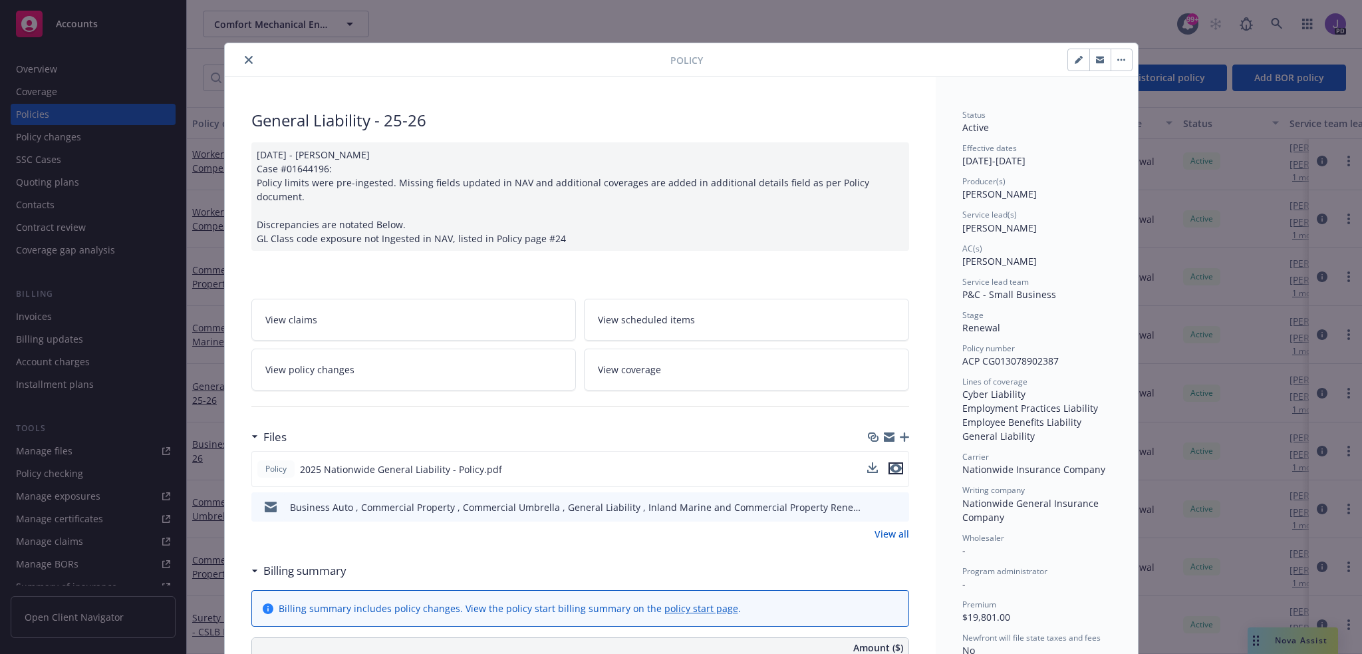
click at [890, 464] on icon "preview file" at bounding box center [896, 468] width 12 height 9
drag, startPoint x: 241, startPoint y: 61, endPoint x: 274, endPoint y: 78, distance: 37.2
click at [245, 61] on icon "close" at bounding box center [249, 60] width 8 height 8
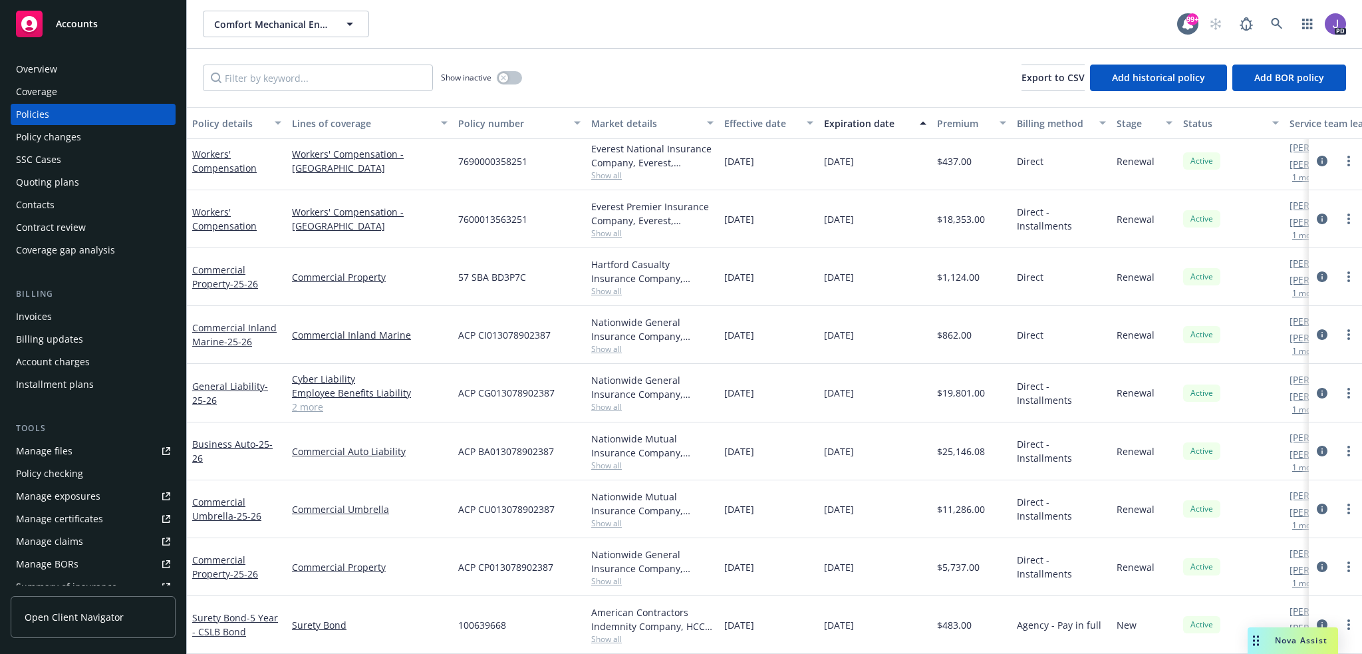
click at [606, 401] on span "Show all" at bounding box center [652, 406] width 122 height 11
click at [1280, 15] on link at bounding box center [1277, 24] width 27 height 27
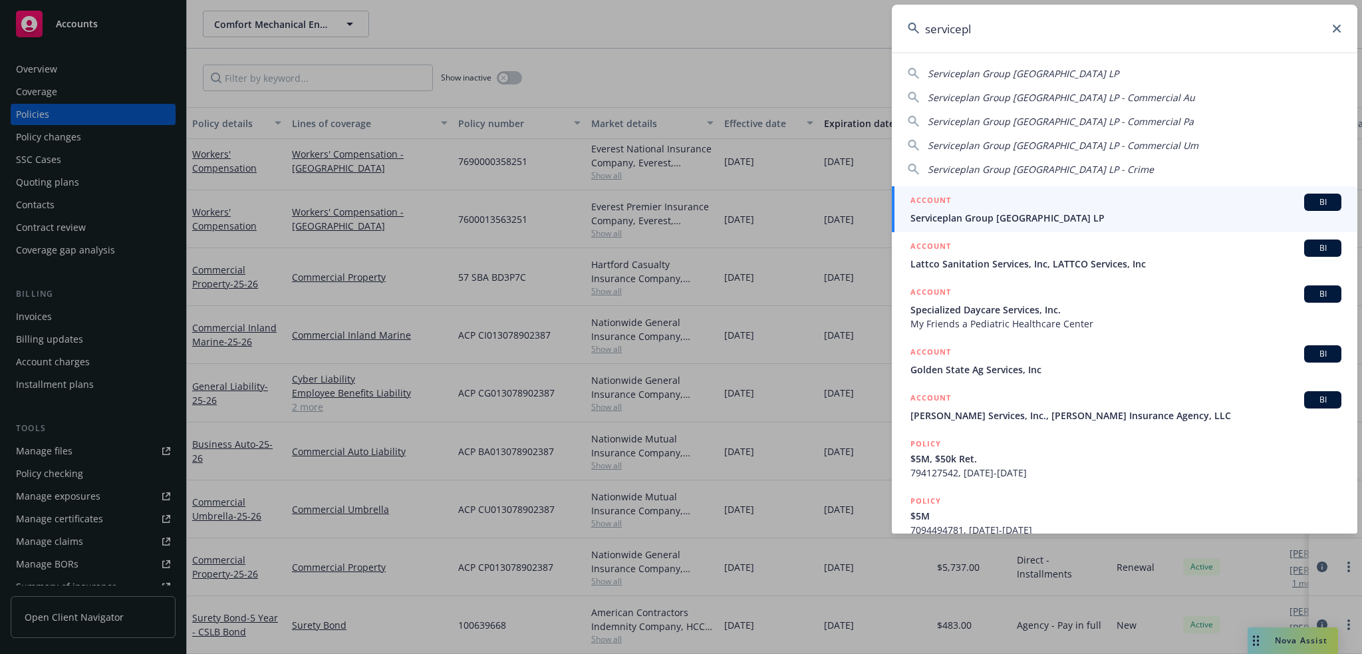
type input "servicepl"
click at [1046, 208] on div "ACCOUNT BI" at bounding box center [1126, 202] width 431 height 17
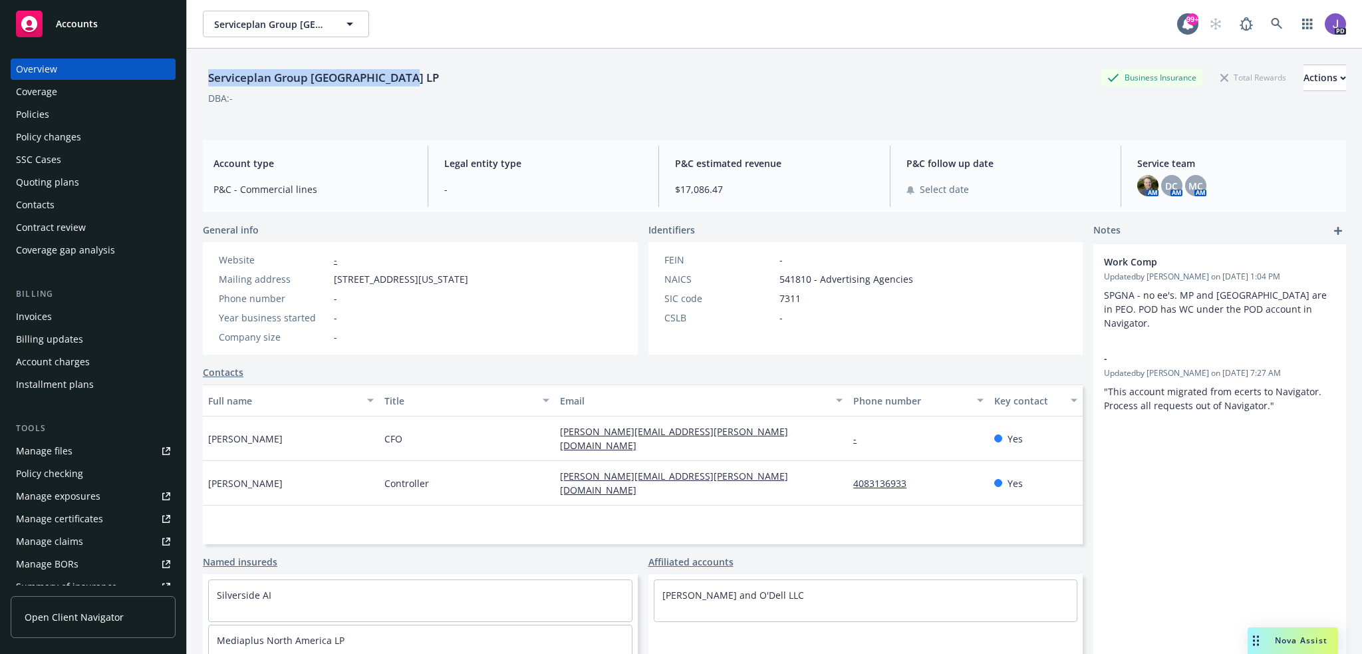
drag, startPoint x: 408, startPoint y: 78, endPoint x: 208, endPoint y: 78, distance: 200.2
click at [208, 78] on div "Serviceplan Group [GEOGRAPHIC_DATA] LP" at bounding box center [323, 77] width 241 height 17
copy div "Serviceplan Group [GEOGRAPHIC_DATA] LP"
click at [51, 106] on div "Policies" at bounding box center [93, 114] width 154 height 21
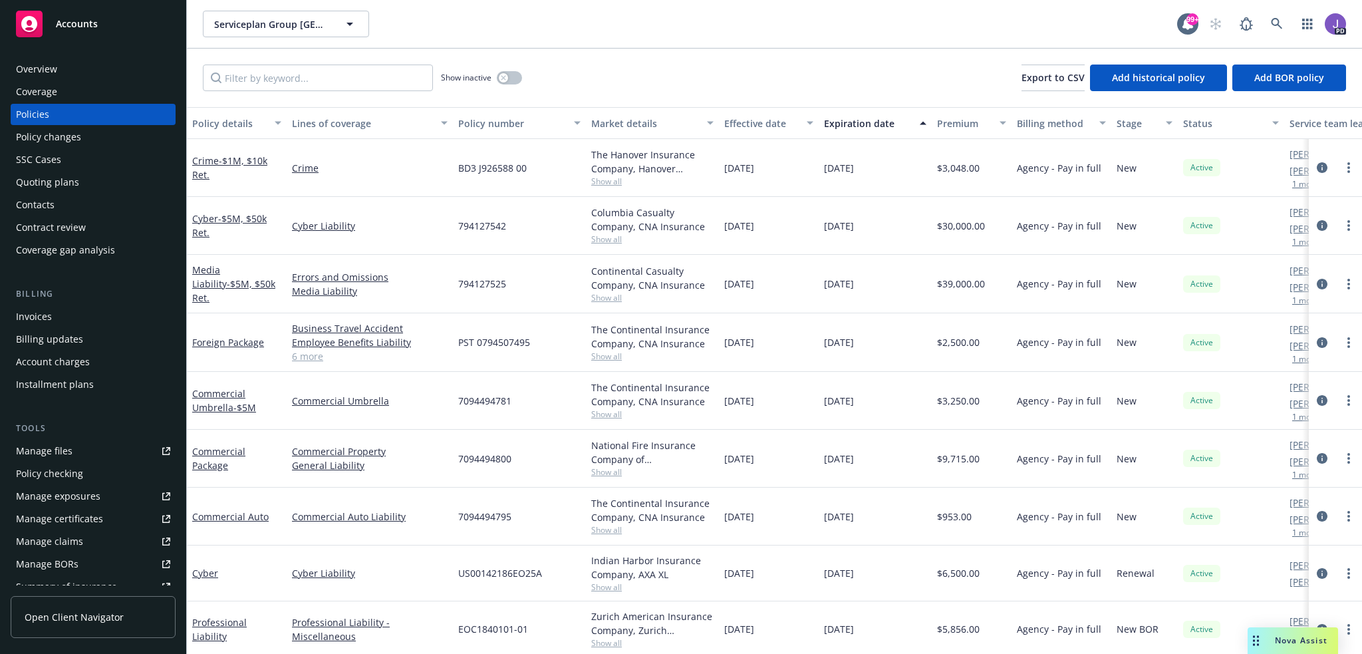
click at [311, 353] on link "6 more" at bounding box center [370, 356] width 156 height 14
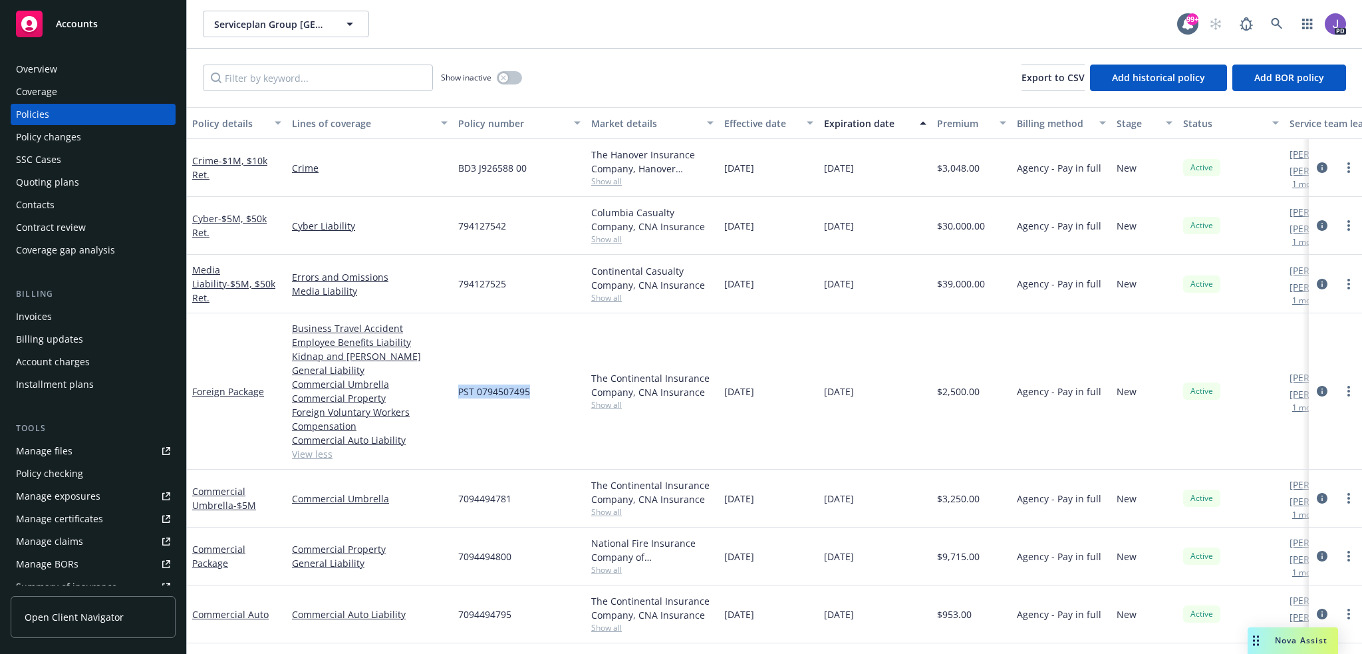
drag, startPoint x: 534, startPoint y: 393, endPoint x: 455, endPoint y: 391, distance: 79.2
click at [455, 391] on div "PST 0794507495" at bounding box center [519, 391] width 133 height 156
copy span "PST 0794507495"
drag, startPoint x: 238, startPoint y: 393, endPoint x: 192, endPoint y: 393, distance: 46.6
click at [192, 393] on div "Foreign Package" at bounding box center [236, 391] width 89 height 14
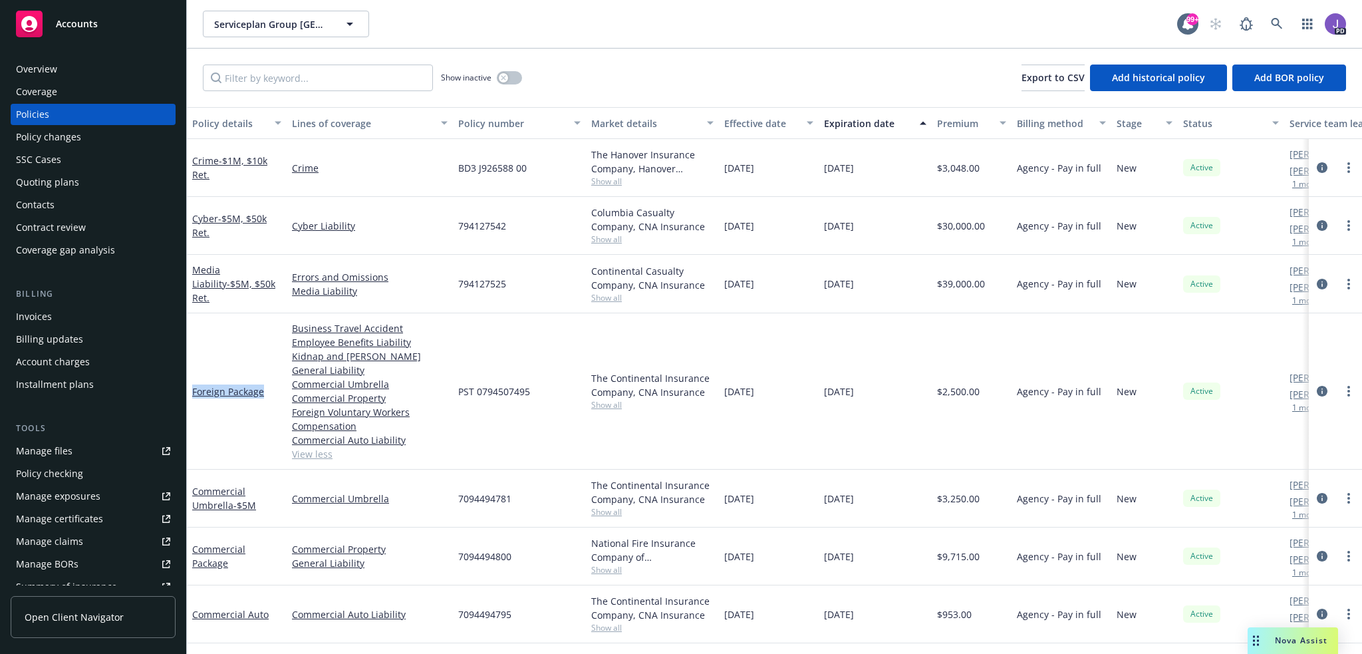
copy link "Foreign Package"
